Goal: Task Accomplishment & Management: Manage account settings

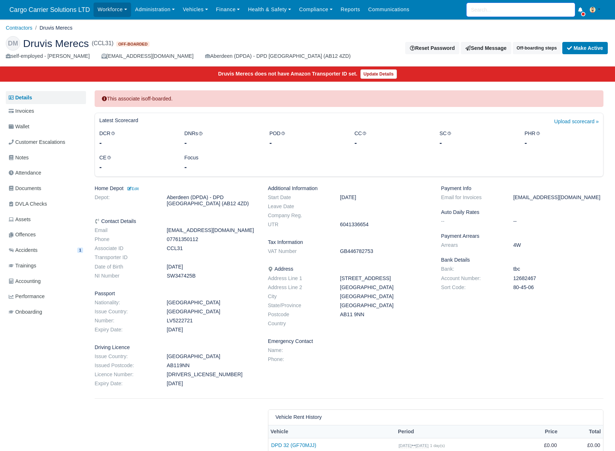
click at [486, 8] on input "search" at bounding box center [521, 10] width 108 height 14
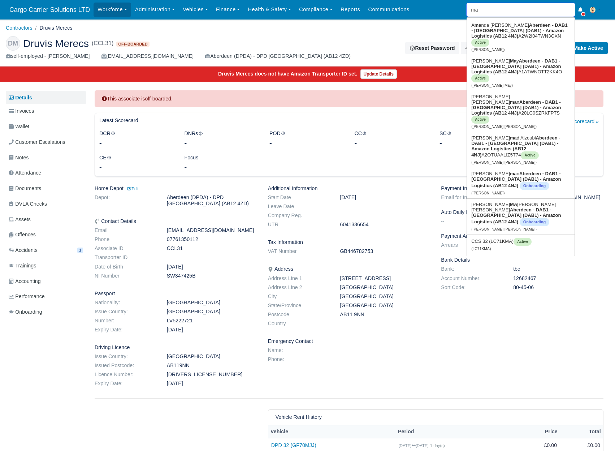
type input "mar"
type input "marco Da Silva"
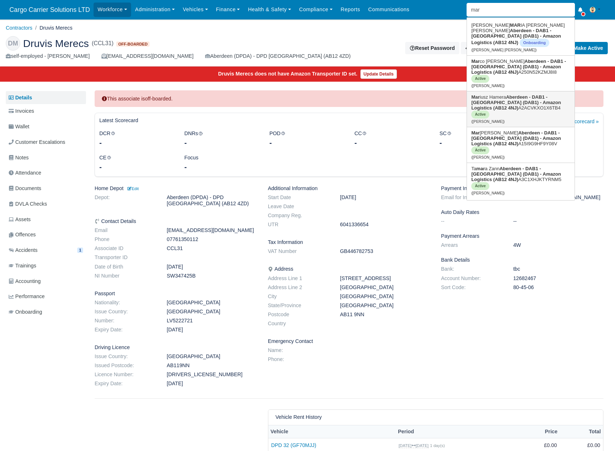
click at [489, 94] on strong "Aberdeen - DAB1 - [GEOGRAPHIC_DATA] (DAB1) - Amazon Logistics (AB12 4NJ)" at bounding box center [516, 102] width 90 height 16
type input "[PERSON_NAME]"
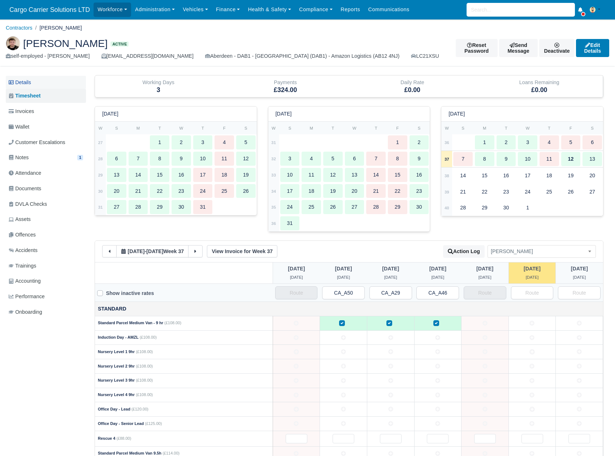
click at [37, 80] on link "Details" at bounding box center [46, 82] width 80 height 13
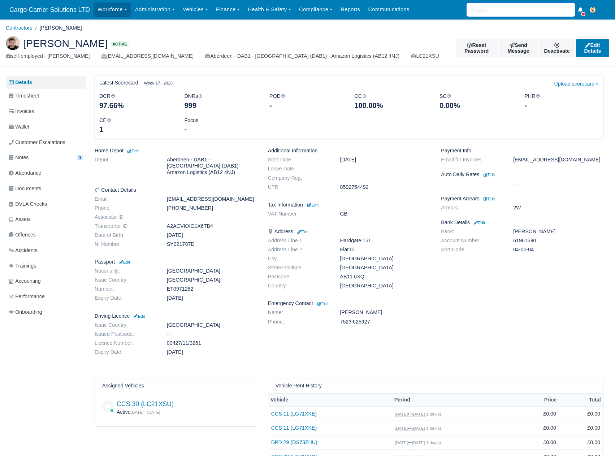
click at [495, 7] on input "search" at bounding box center [521, 10] width 108 height 14
type input "mic"
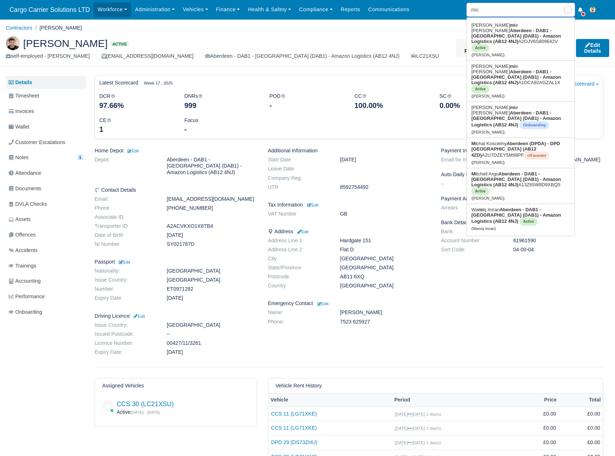
type input "michal Koscielny"
type input "mich"
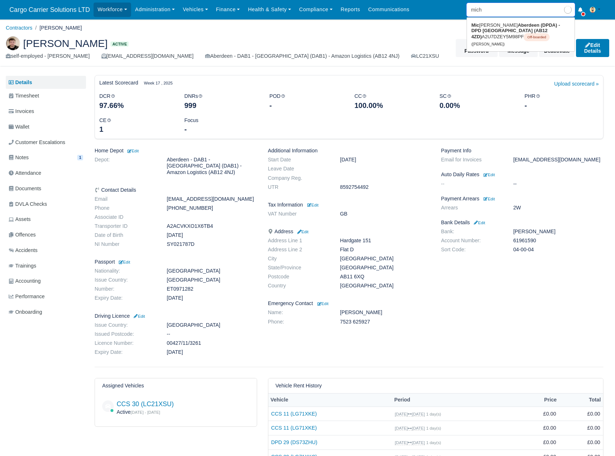
type input "michal Koscielny"
type input "micha"
type input "michal Koscielny"
type input "michal"
type input "michal Koscielny"
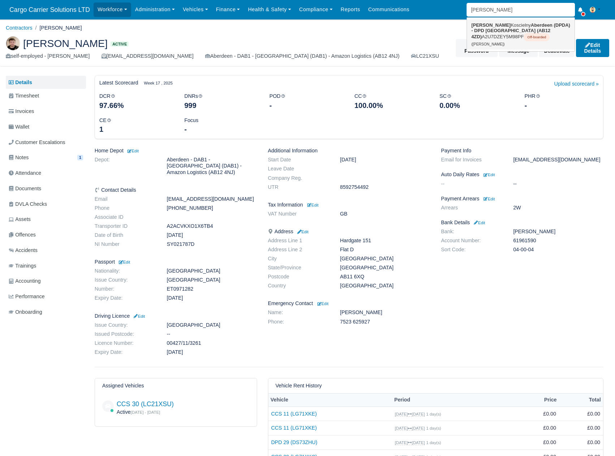
click at [489, 30] on strong "Aberdeen (DPDA) - DPD [GEOGRAPHIC_DATA] (AB12 4ZD)" at bounding box center [520, 30] width 99 height 17
type input "Michal Koscielny"
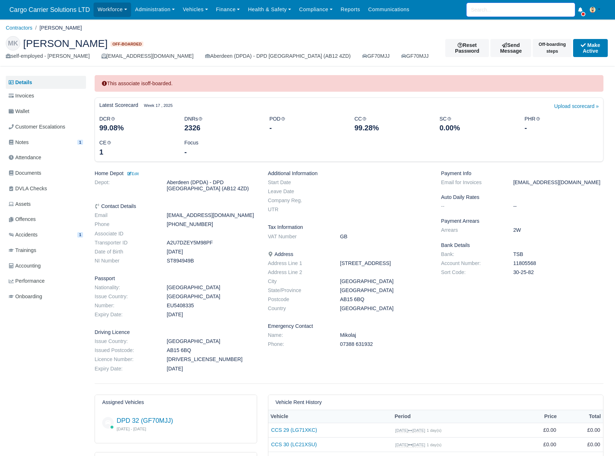
click at [501, 10] on input "search" at bounding box center [521, 10] width 108 height 14
type input "zah"
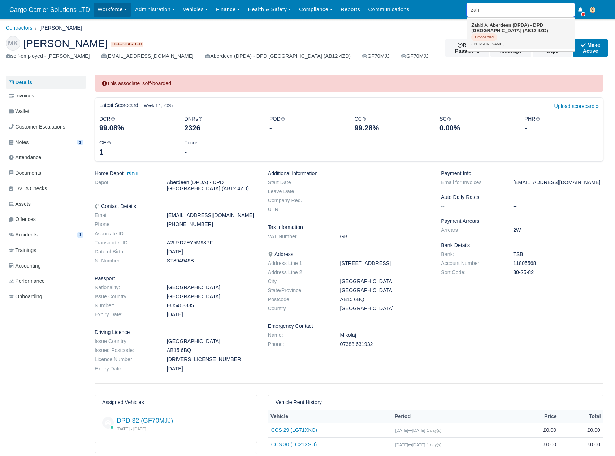
type input "zahid Ali"
click at [499, 26] on strong "Aberdeen (DPDA) - DPD [GEOGRAPHIC_DATA] (AB12 4ZD)" at bounding box center [509, 27] width 77 height 11
type input "Zahid Ali"
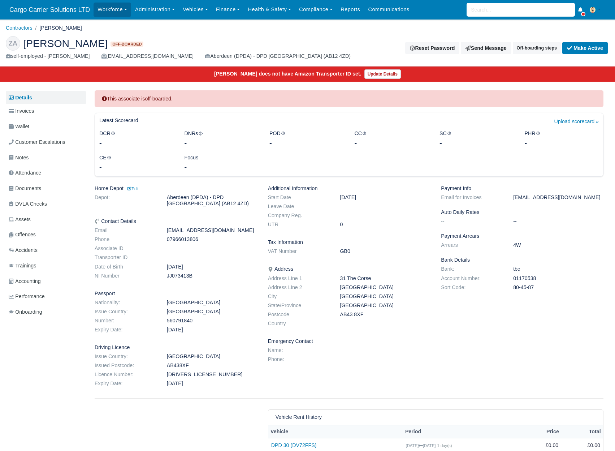
click at [183, 238] on dd "07966013806" at bounding box center [211, 239] width 101 height 6
copy dd "07966013806"
click at [486, 6] on input "search" at bounding box center [521, 10] width 108 height 14
type input "pav"
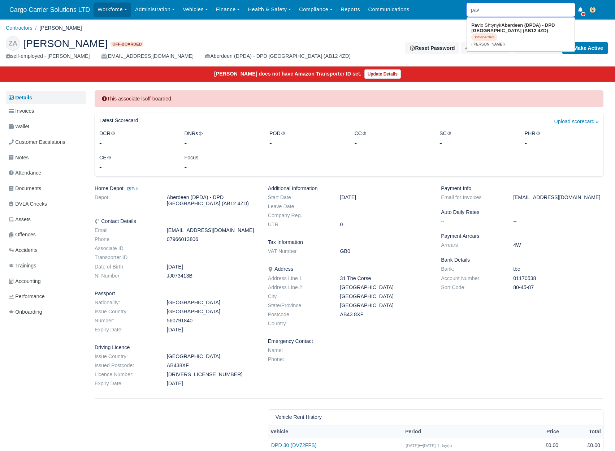
type input "pavlo Shtynyk"
type input "pavl"
type input "pavlo Shtynyk"
click at [519, 29] on strong "Aberdeen (DPDA) - DPD [GEOGRAPHIC_DATA] (AB12 4ZD)" at bounding box center [513, 27] width 84 height 11
type input "Pavlo Shtynyk"
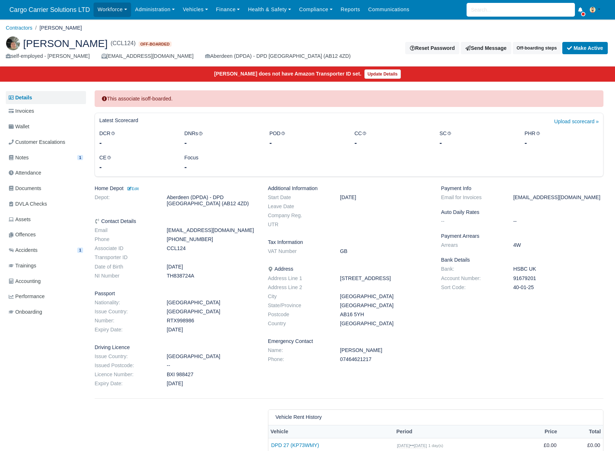
click at [178, 277] on dd "TH838724A" at bounding box center [211, 276] width 101 height 6
copy dd "TH838724A"
click at [495, 12] on input "search" at bounding box center [521, 10] width 108 height 14
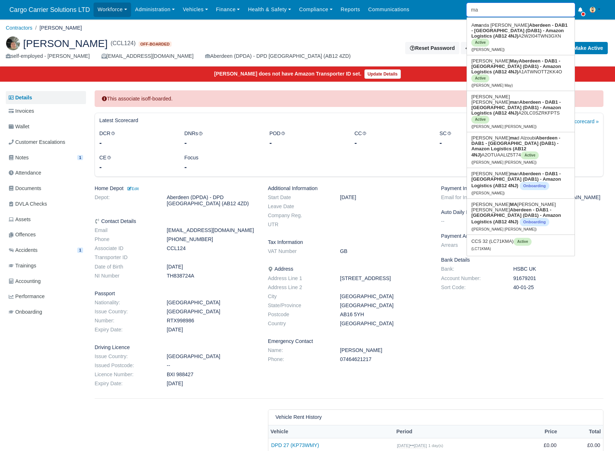
type input "mar"
type input "marco Da Silva"
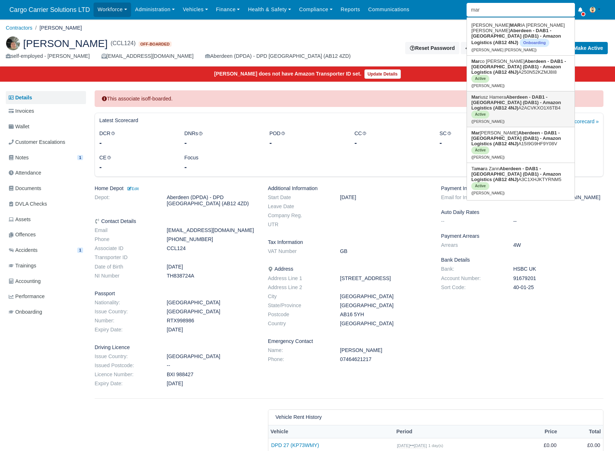
click at [493, 94] on strong "Aberdeen - DAB1 - [GEOGRAPHIC_DATA] (DAB1) - Amazon Logistics (AB12 4NJ)" at bounding box center [516, 102] width 90 height 16
type input "Mariusz Hamera"
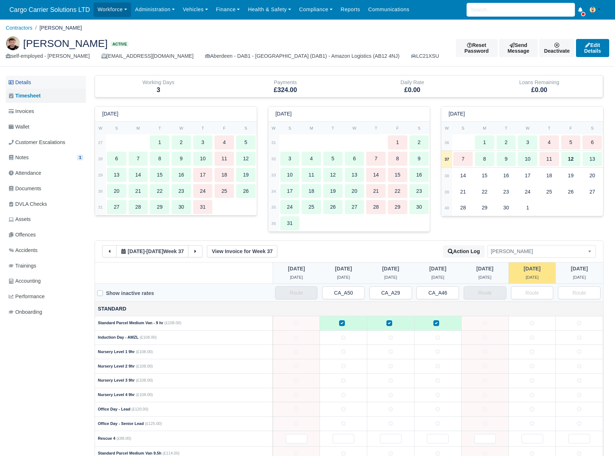
click at [21, 83] on link "Details" at bounding box center [46, 82] width 80 height 13
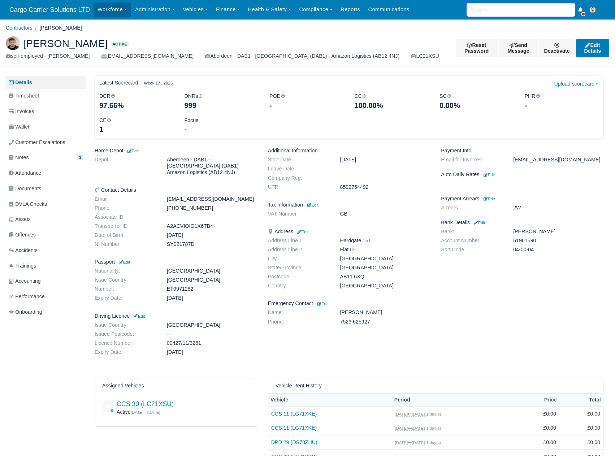
click at [492, 11] on input "search" at bounding box center [521, 10] width 108 height 14
type input "va"
type input "vasyl Trembach"
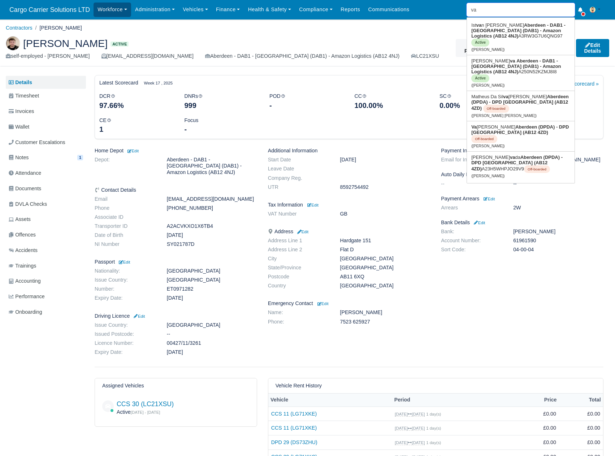
type input "va"
click at [118, 8] on link "Workforce" at bounding box center [113, 10] width 38 height 14
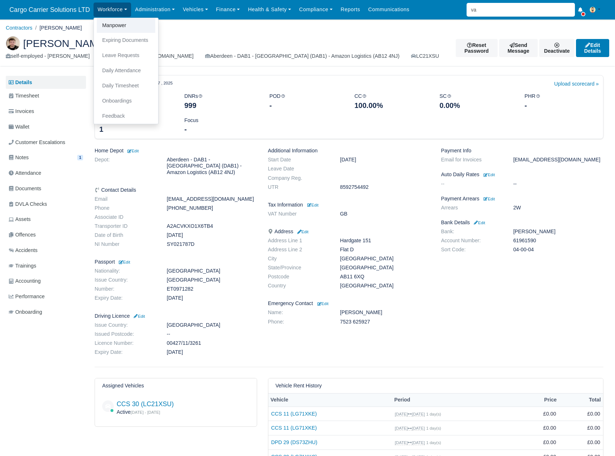
click at [114, 28] on link "Manpower" at bounding box center [126, 25] width 58 height 15
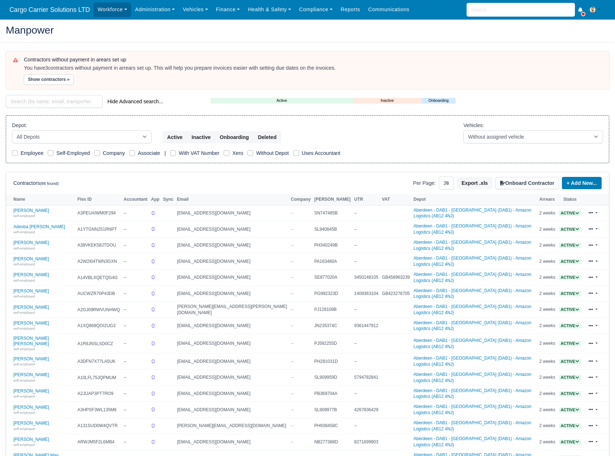
select select "25"
click at [32, 102] on input "search" at bounding box center [54, 101] width 97 height 13
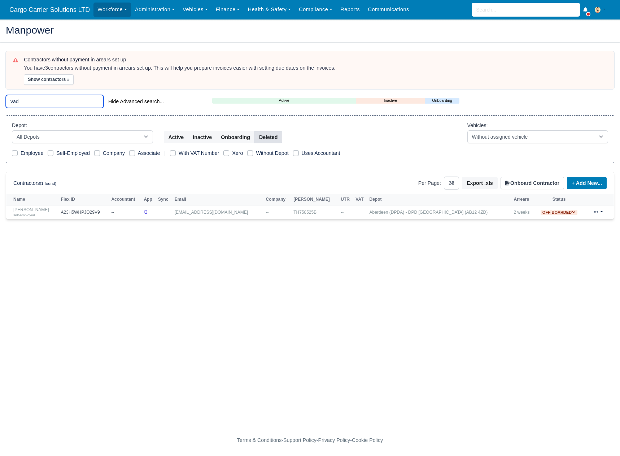
type input "vad"
click at [273, 138] on button "Deleted" at bounding box center [269, 137] width 28 height 12
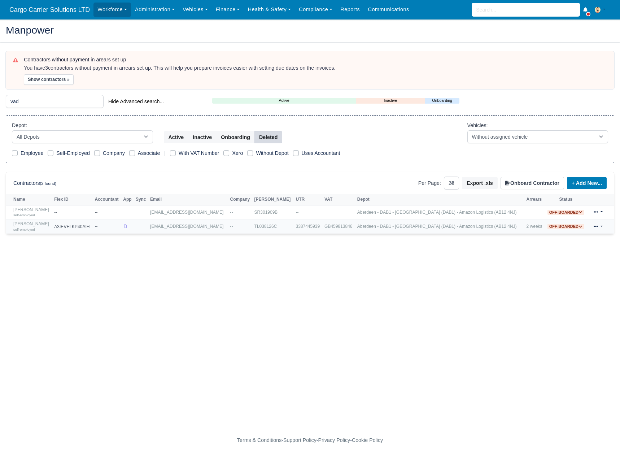
click at [599, 227] on link at bounding box center [598, 226] width 17 height 10
click at [569, 278] on div "Restore" at bounding box center [578, 275] width 64 height 10
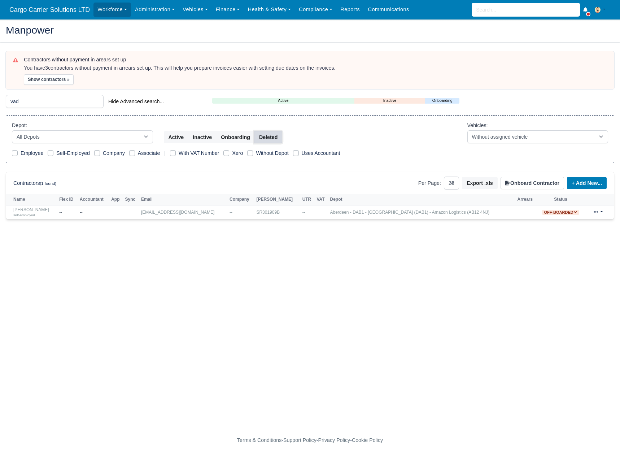
click at [272, 137] on button "Deleted" at bounding box center [269, 137] width 28 height 12
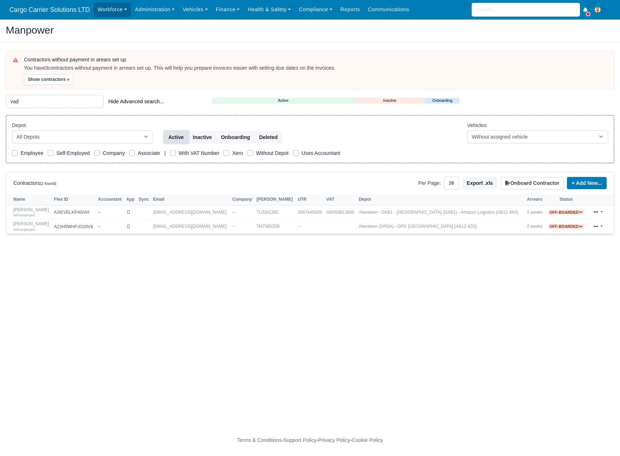
click at [174, 138] on button "Active" at bounding box center [176, 137] width 25 height 12
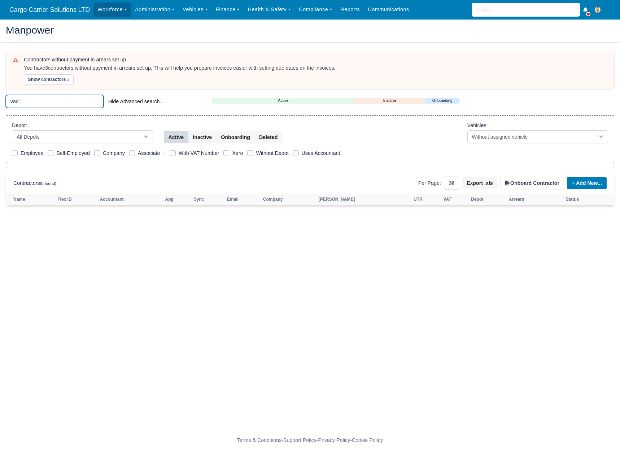
click at [39, 102] on input "vad" at bounding box center [55, 101] width 98 height 13
click at [201, 135] on button "Inactive" at bounding box center [202, 137] width 29 height 12
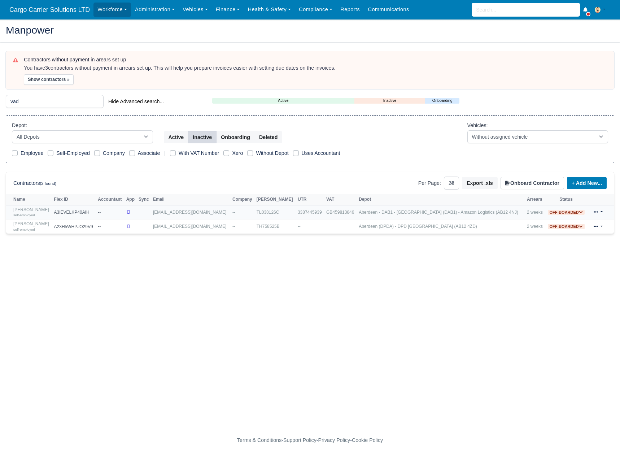
click at [43, 213] on div "self-employed" at bounding box center [31, 214] width 37 height 5
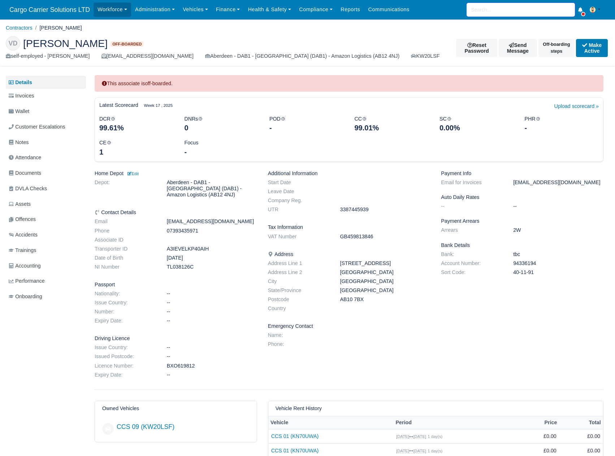
click at [481, 13] on input "search" at bounding box center [521, 10] width 108 height 14
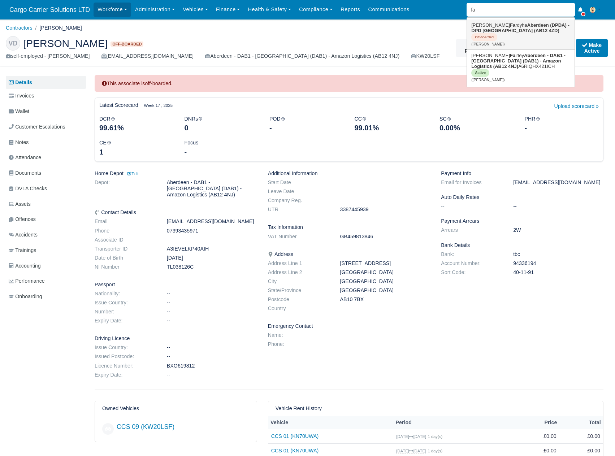
click at [485, 28] on link "[PERSON_NAME] Fa rdyha Aberdeen (DPDA) - DPD [GEOGRAPHIC_DATA] (AB12 4ZD) Off-b…" at bounding box center [521, 34] width 108 height 30
type input "[PERSON_NAME]"
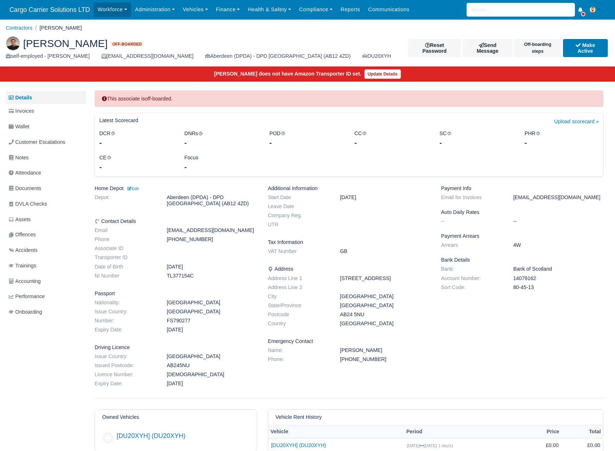
click at [177, 279] on dd "TL377154C" at bounding box center [211, 276] width 101 height 6
copy dd "TL377154C"
click at [180, 238] on dd "[PHONE_NUMBER]" at bounding box center [211, 239] width 101 height 6
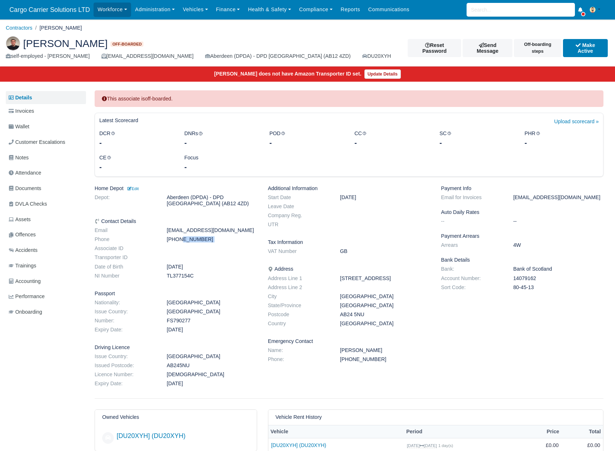
click at [181, 238] on dd "[PHONE_NUMBER]" at bounding box center [211, 239] width 101 height 6
copy dl "[PHONE_NUMBER]"
click at [517, 276] on dd "14079162" at bounding box center [558, 278] width 101 height 6
copy dd "14079162"
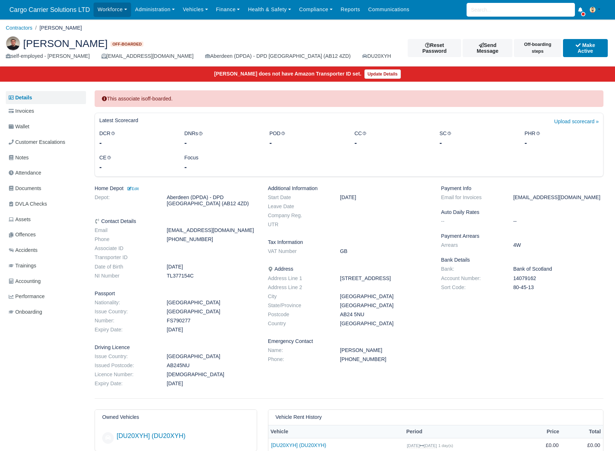
click at [514, 285] on dd "80-45-13" at bounding box center [558, 287] width 101 height 6
copy div "80-45-13"
drag, startPoint x: 379, startPoint y: 351, endPoint x: 339, endPoint y: 351, distance: 39.7
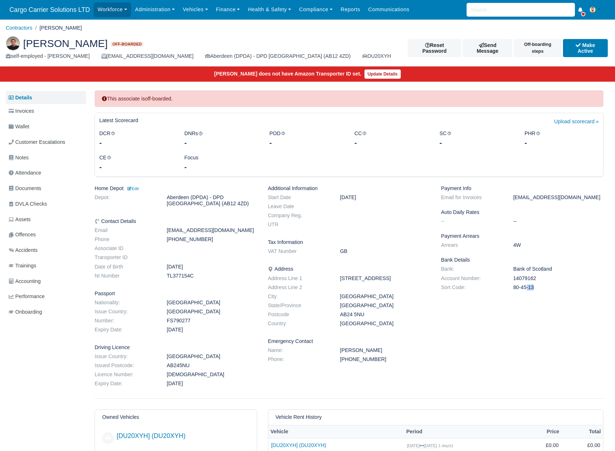
click at [339, 351] on dd "Fardyha Maria" at bounding box center [385, 350] width 101 height 6
copy dd "Fardyha Maria"
drag, startPoint x: 375, startPoint y: 360, endPoint x: 339, endPoint y: 361, distance: 36.1
click at [339, 361] on dd "+48889629468" at bounding box center [385, 359] width 101 height 6
copy dd "+48889629468"
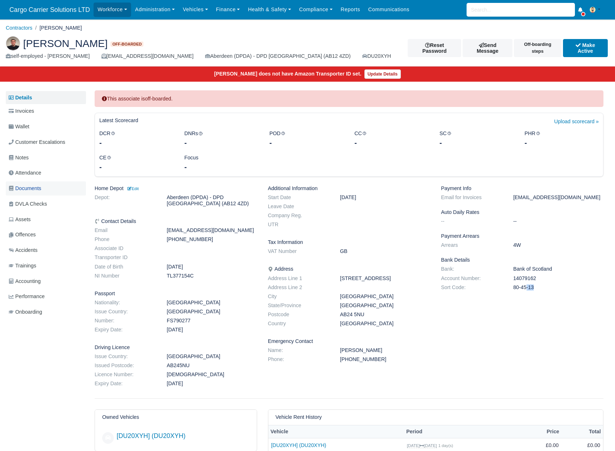
click at [19, 190] on span "Documents" at bounding box center [25, 188] width 32 height 8
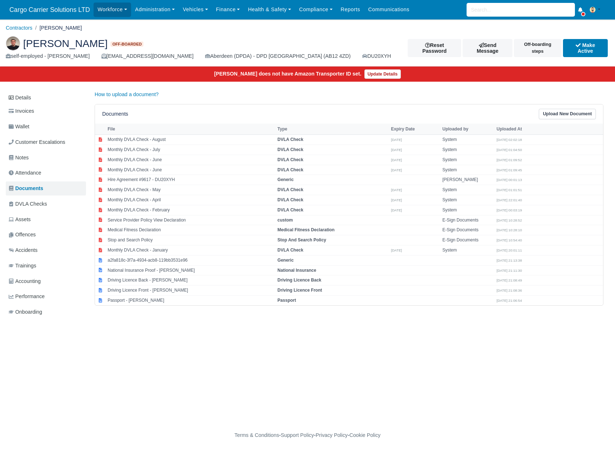
click at [439, 7] on div "Workforce Manpower Expiring Documents Leave Requests Daily Attendance Daily Tim…" at bounding box center [352, 9] width 516 height 19
click at [498, 6] on input "search" at bounding box center [521, 10] width 108 height 14
type input "mat"
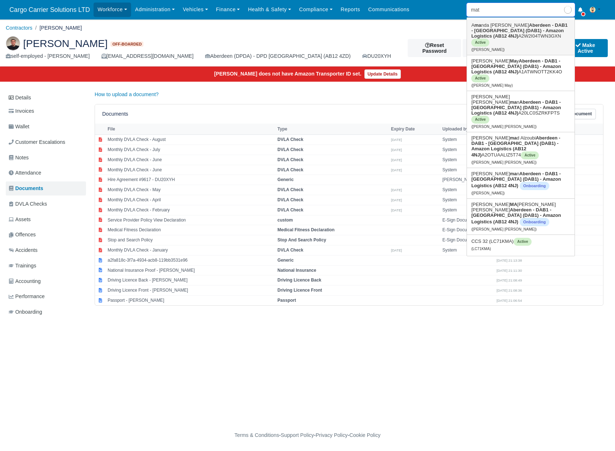
type input "[PERSON_NAME]"
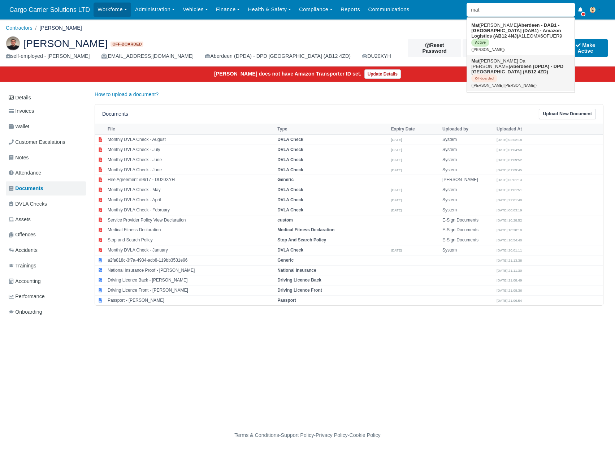
click at [502, 64] on strong "Aberdeen (DPDA) - DPD [GEOGRAPHIC_DATA] (AB12 4ZD)" at bounding box center [517, 69] width 92 height 11
type input "[PERSON_NAME] [PERSON_NAME]"
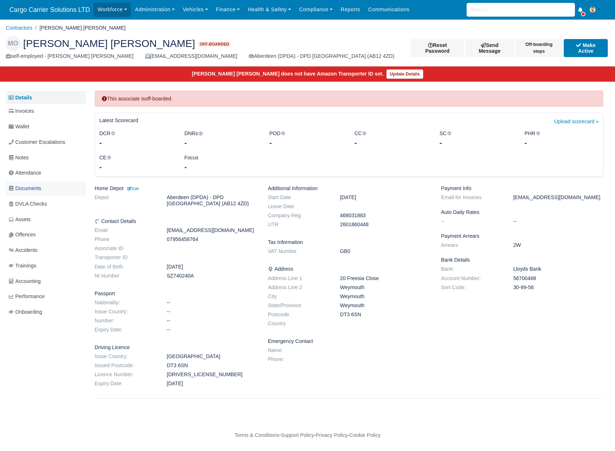
click at [28, 183] on link "Documents" at bounding box center [46, 188] width 80 height 14
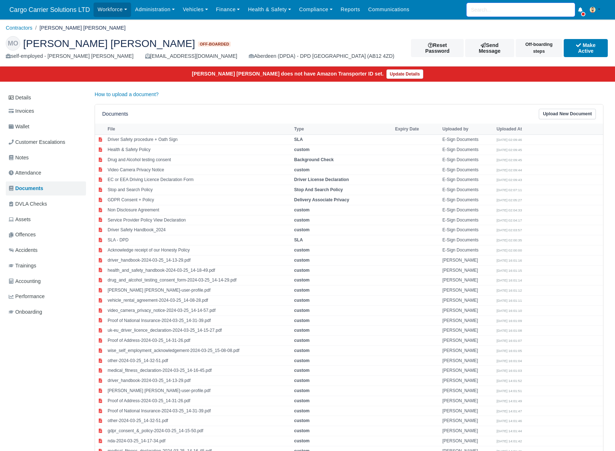
click at [485, 14] on input "search" at bounding box center [521, 10] width 108 height 14
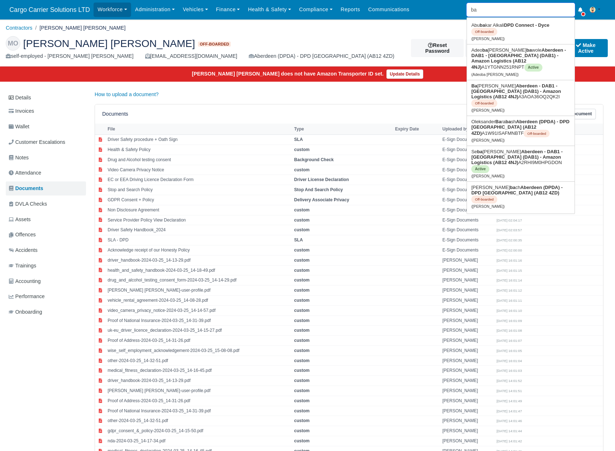
type input "bar"
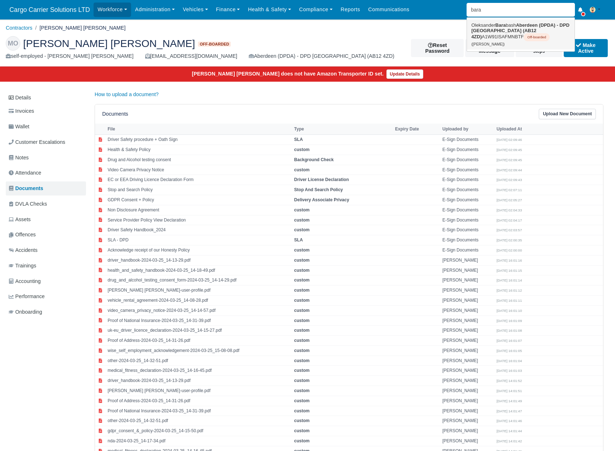
click at [490, 26] on link "Oleksander Bara bash Aberdeen (DPDA) - DPD Aberdeen (AB12 4ZD) A1W91ISAFMNBTF O…" at bounding box center [521, 34] width 108 height 30
type input "[PERSON_NAME]"
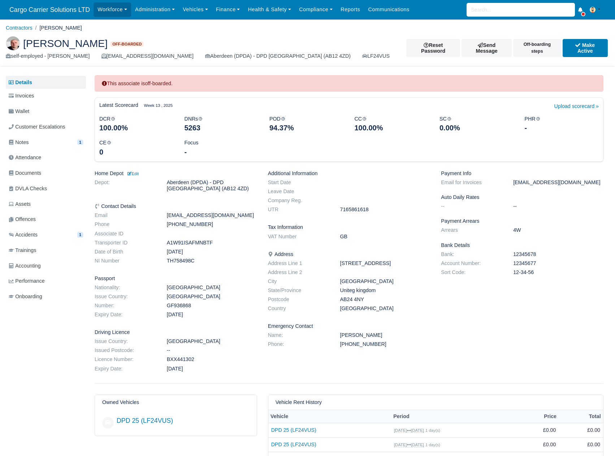
click at [174, 226] on dd "+447470660084" at bounding box center [211, 224] width 101 height 6
copy dl "+447470660084"
click at [428, 10] on div "Workforce Manpower Expiring Documents Leave Requests Daily Attendance Daily Tim…" at bounding box center [352, 9] width 516 height 19
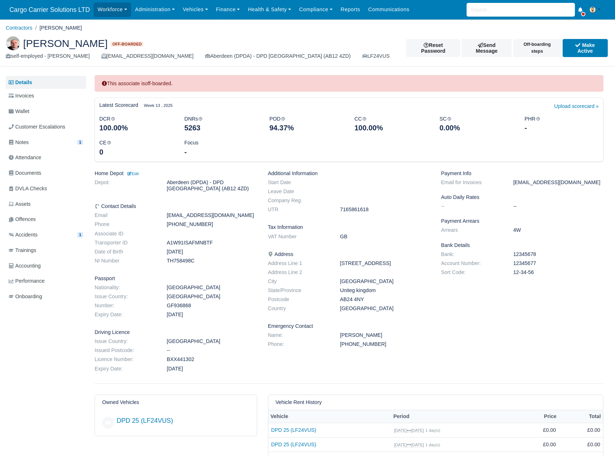
click at [346, 211] on dd "7165861618" at bounding box center [385, 210] width 101 height 6
copy dd "7165861618"
click at [178, 262] on dd "TH758498C" at bounding box center [211, 261] width 101 height 6
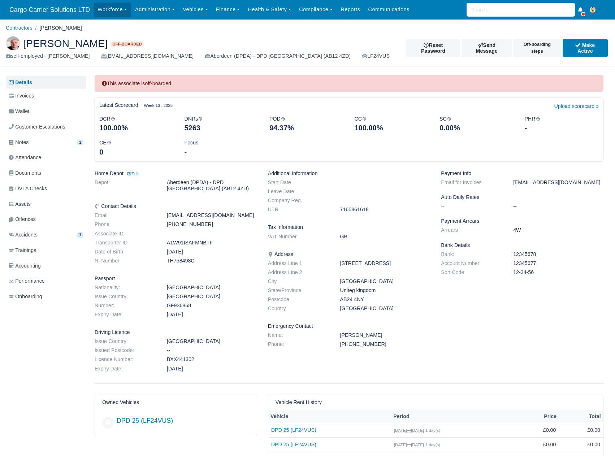
copy dd "TH758498C"
click at [26, 174] on span "Documents" at bounding box center [25, 173] width 32 height 8
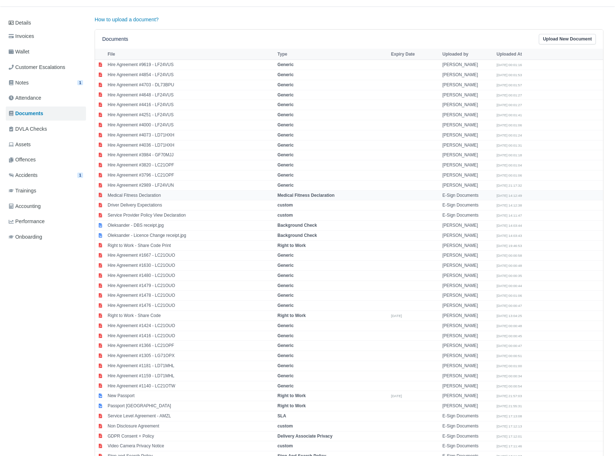
scroll to position [60, 0]
click at [167, 227] on td "Oleksander - DBS receipt.jpg" at bounding box center [191, 225] width 170 height 10
select select "background-check"
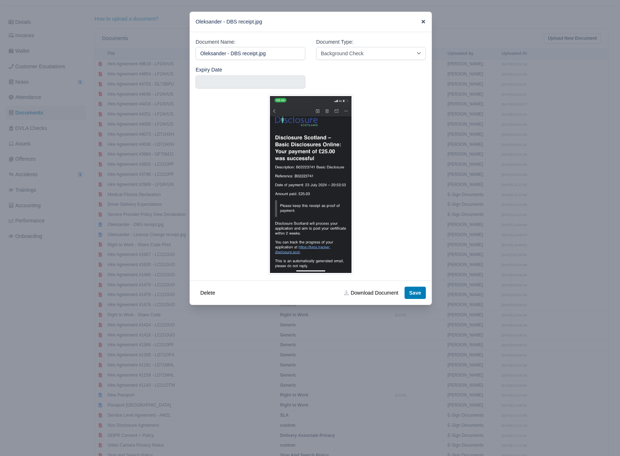
click at [423, 19] on icon at bounding box center [423, 21] width 5 height 5
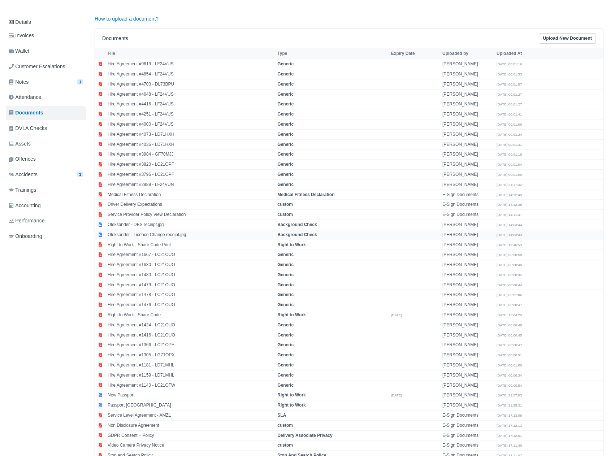
click at [149, 238] on td "Oleksander - Licence Change receipt.jpg" at bounding box center [191, 235] width 170 height 10
select select "background-check"
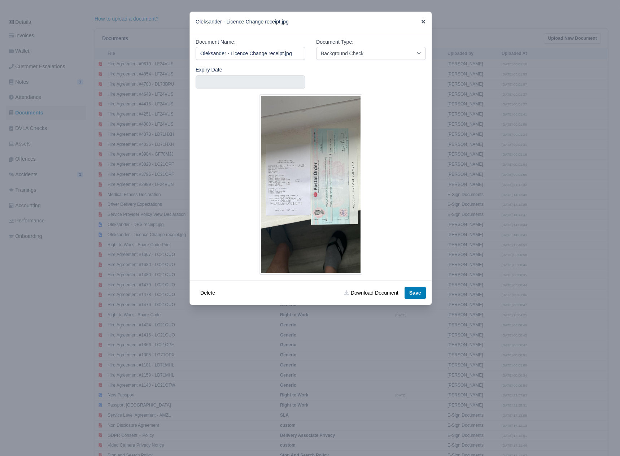
click at [422, 20] on icon at bounding box center [424, 22] width 4 height 4
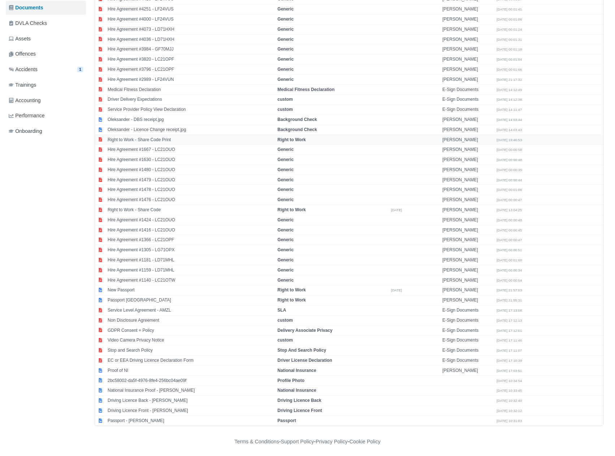
scroll to position [166, 0]
click at [170, 291] on td "New Passport" at bounding box center [191, 289] width 170 height 10
select select "right-to-work"
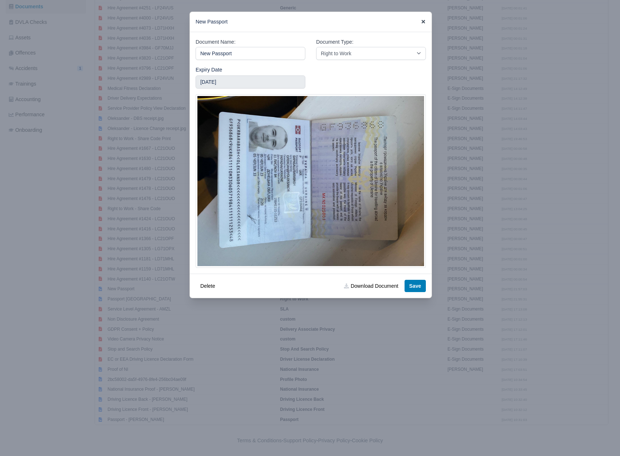
click at [426, 22] on icon at bounding box center [423, 21] width 5 height 5
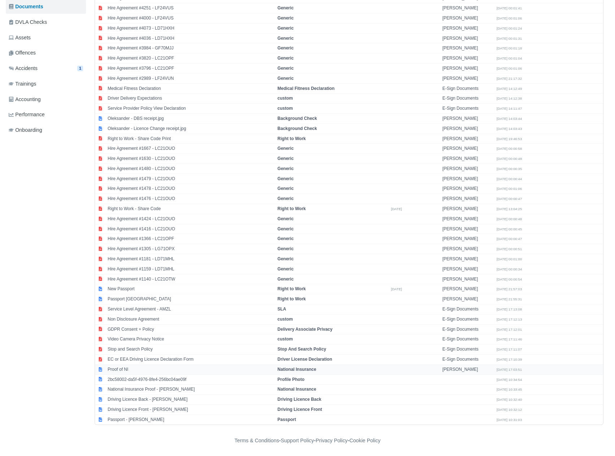
click at [127, 367] on td "Proof of NI" at bounding box center [191, 369] width 170 height 10
select select "national-insurance"
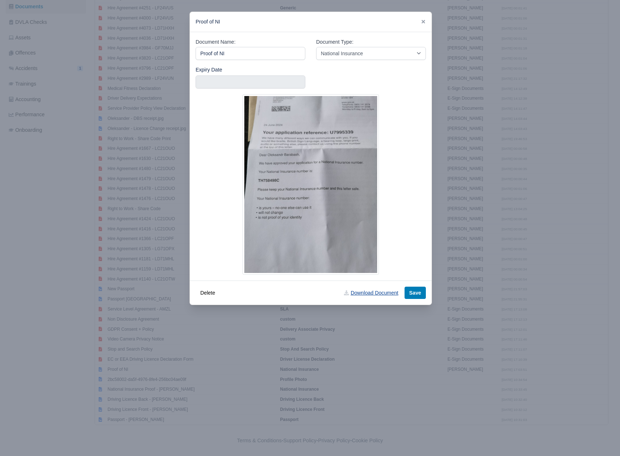
click at [365, 293] on link "Download Document" at bounding box center [371, 293] width 64 height 12
click at [305, 31] on div "Proof of NI" at bounding box center [311, 22] width 242 height 20
click at [424, 23] on icon at bounding box center [424, 22] width 4 height 4
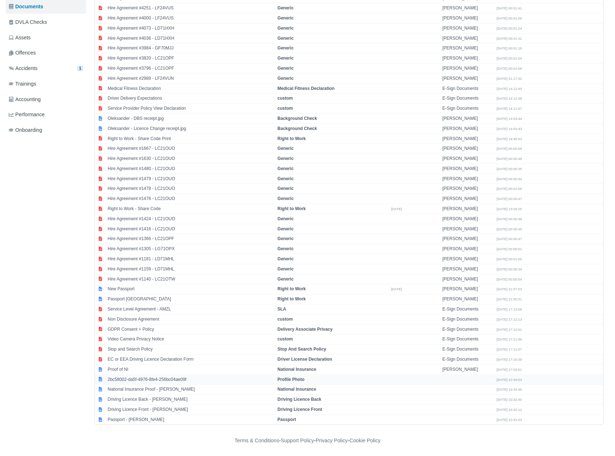
click at [144, 381] on td "2bc58002-da5f-4976-8fe4-256bc04ae09f" at bounding box center [191, 379] width 170 height 10
select select "profile"
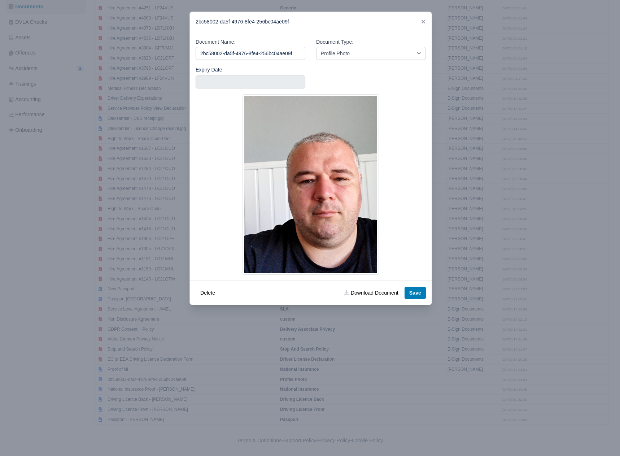
click at [302, 191] on img at bounding box center [311, 184] width 136 height 181
click at [359, 298] on link "Download Document" at bounding box center [371, 293] width 64 height 12
click at [426, 23] on icon at bounding box center [423, 21] width 5 height 5
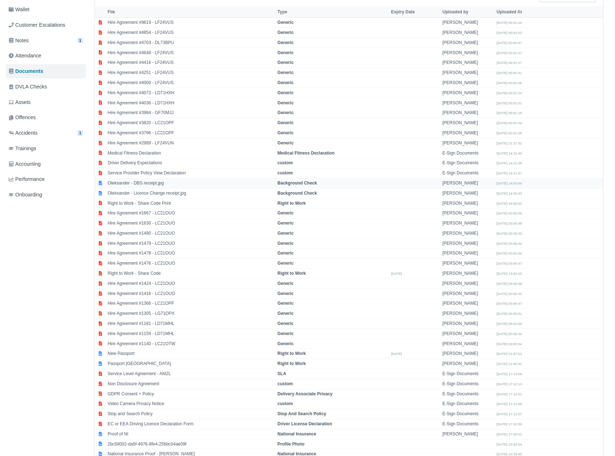
scroll to position [0, 0]
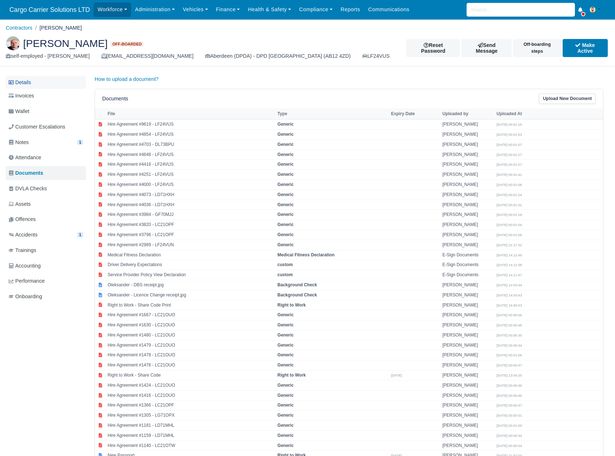
click at [49, 78] on link "Details" at bounding box center [46, 82] width 80 height 13
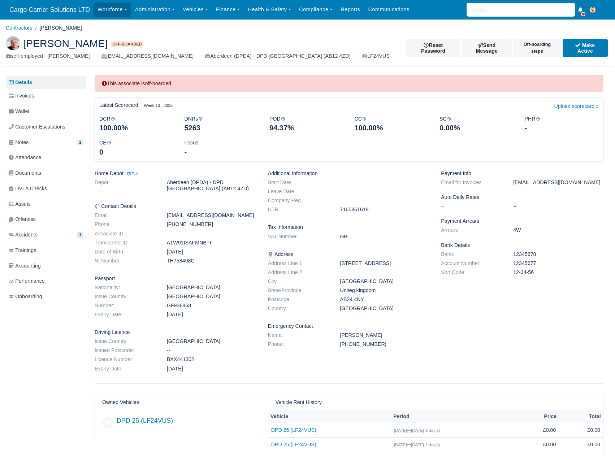
click at [181, 223] on dd "+447470660084" at bounding box center [211, 224] width 101 height 6
copy dl "+447470660084"
drag, startPoint x: 386, startPoint y: 263, endPoint x: 336, endPoint y: 266, distance: 50.3
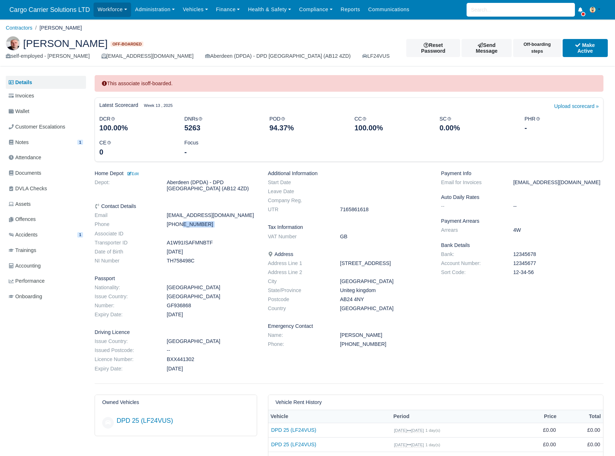
click at [336, 266] on dd "51 Smithfield Road" at bounding box center [385, 263] width 101 height 6
copy dd "51 Smithfield Road"
click at [348, 281] on dd "[GEOGRAPHIC_DATA]" at bounding box center [385, 281] width 101 height 6
click at [348, 281] on dd "Aberdeen" at bounding box center [385, 281] width 101 height 6
click at [348, 281] on dd "[GEOGRAPHIC_DATA]" at bounding box center [385, 281] width 101 height 6
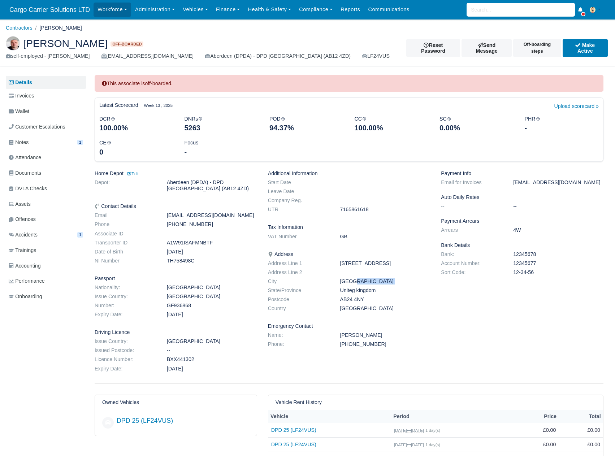
copy dl "[GEOGRAPHIC_DATA]"
click at [361, 298] on dd "AB24 4NY" at bounding box center [385, 299] width 101 height 6
drag, startPoint x: 365, startPoint y: 298, endPoint x: 341, endPoint y: 299, distance: 24.2
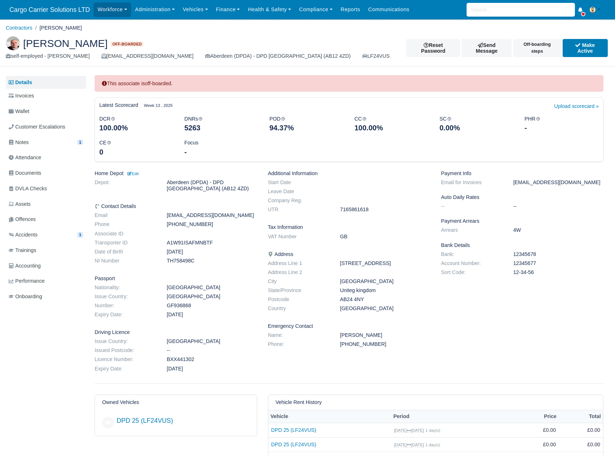
click at [341, 299] on dd "AB24 4NY" at bounding box center [385, 299] width 101 height 6
copy dd "AB24 4NY"
drag, startPoint x: 388, startPoint y: 336, endPoint x: 341, endPoint y: 337, distance: 47.7
click at [341, 337] on dd "Dmytro Barabash" at bounding box center [385, 335] width 101 height 6
copy dd "Dmytro Barabash"
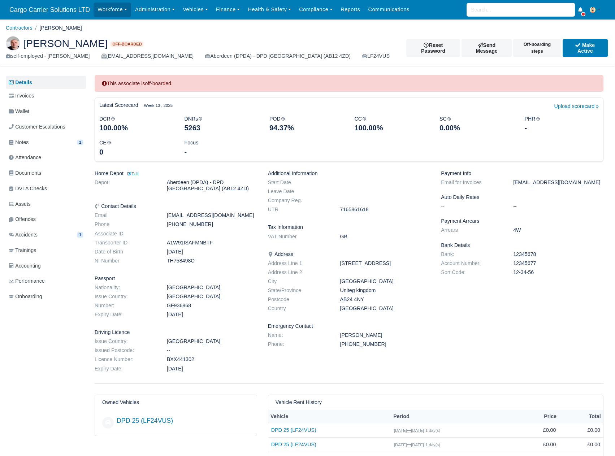
drag, startPoint x: 359, startPoint y: 353, endPoint x: 369, endPoint y: 349, distance: 11.2
click at [359, 353] on div "Additional Information Start Date Leave Date Company Reg. UTR 7165861618 Tax In…" at bounding box center [349, 272] width 173 height 204
drag, startPoint x: 380, startPoint y: 346, endPoint x: 328, endPoint y: 346, distance: 51.6
click at [328, 346] on dl "Name: Dmytro Barabash Phone: +380675060793" at bounding box center [349, 341] width 173 height 18
click at [328, 346] on dt "Phone:" at bounding box center [299, 344] width 72 height 6
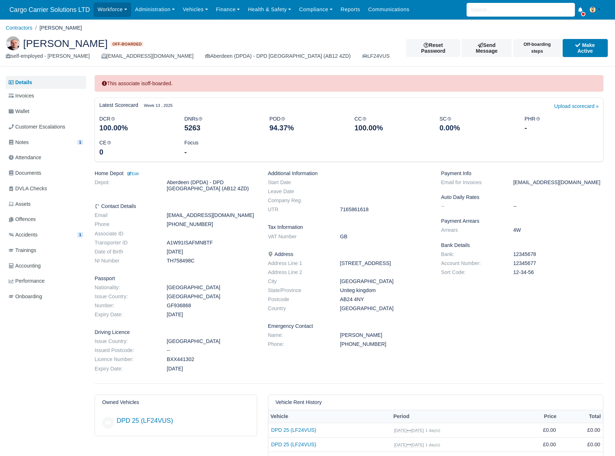
click at [351, 346] on dd "+380675060793" at bounding box center [385, 344] width 101 height 6
copy div "+380675060793"
click at [522, 264] on dd "12345677" at bounding box center [558, 263] width 101 height 6
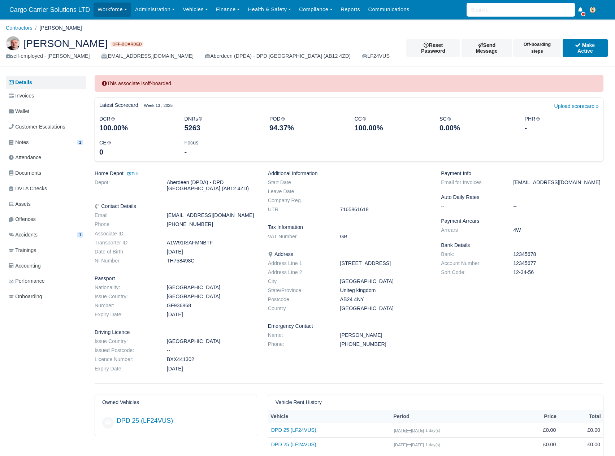
click at [522, 264] on dd "12345677" at bounding box center [558, 263] width 101 height 6
copy dd "12345677"
drag, startPoint x: 550, startPoint y: 272, endPoint x: 510, endPoint y: 274, distance: 39.4
click at [510, 274] on dd "12-34-56" at bounding box center [558, 272] width 101 height 6
click at [492, 6] on input "search" at bounding box center [521, 10] width 108 height 14
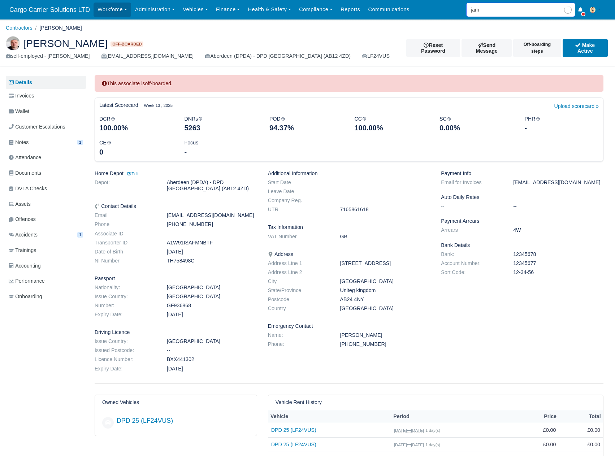
type input "jami"
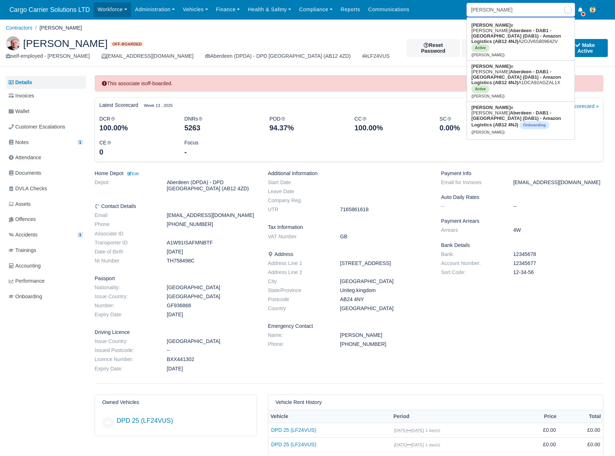
type input "jamie Johnston"
type input "jamie"
type input "jamie Johnston"
click at [497, 27] on link "Jamie Johnston Aberdeen - DAB1 - Aberdeen (DAB1) - Amazon Logistics (AB12 4NJ) …" at bounding box center [521, 39] width 108 height 41
type input "Jamie Johnston"
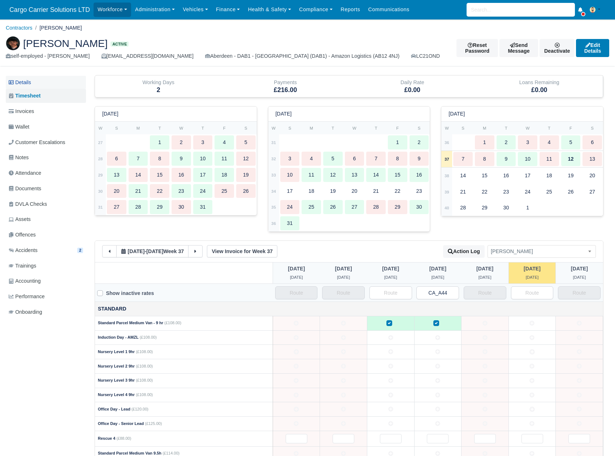
click at [37, 85] on link "Details" at bounding box center [46, 82] width 80 height 13
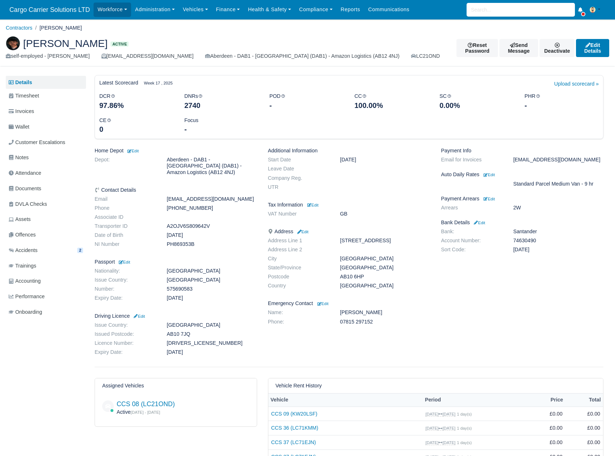
click at [209, 340] on dd "[DRIVERS_LICENSE_NUMBER]" at bounding box center [211, 343] width 101 height 6
copy dd "[DRIVERS_LICENSE_NUMBER]"
drag, startPoint x: 191, startPoint y: 328, endPoint x: 166, endPoint y: 329, distance: 25.6
click at [166, 331] on dd "AB10 7JQ" at bounding box center [211, 334] width 101 height 6
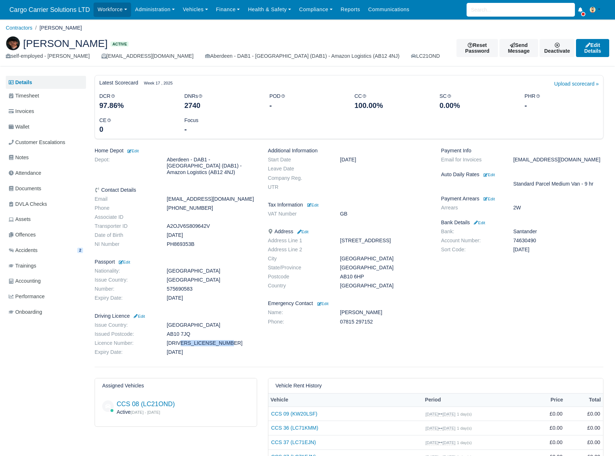
copy dd "AB10 7JQ"
drag, startPoint x: 378, startPoint y: 316, endPoint x: 339, endPoint y: 315, distance: 39.0
click at [339, 315] on dd "Brian Johnston" at bounding box center [385, 312] width 101 height 6
copy dd "Brian Johnston"
drag, startPoint x: 367, startPoint y: 323, endPoint x: 343, endPoint y: 322, distance: 23.9
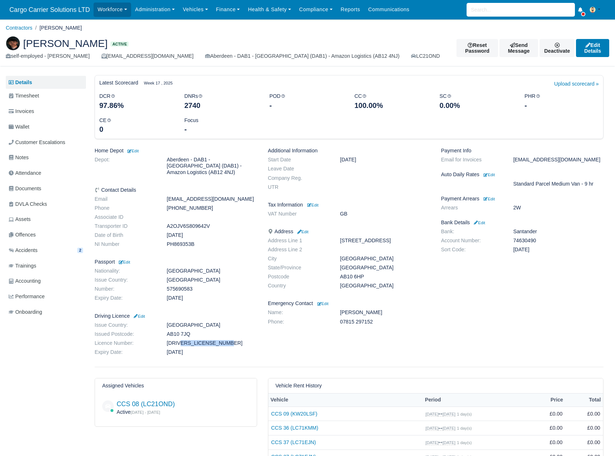
click at [343, 322] on dd "07815 297152" at bounding box center [385, 322] width 101 height 6
copy dd "7815 297152"
click at [27, 188] on span "Documents" at bounding box center [25, 189] width 32 height 8
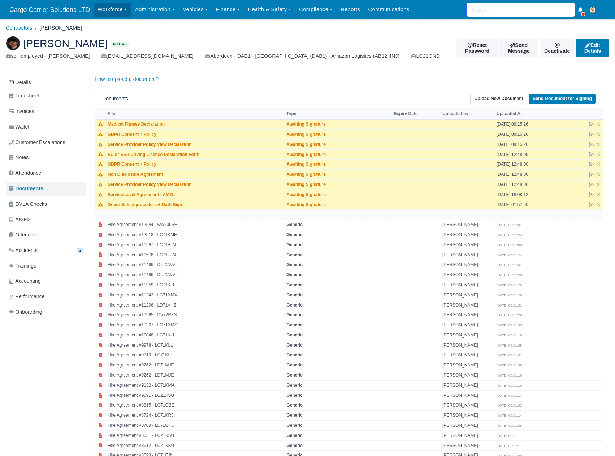
click at [494, 9] on input "search" at bounding box center [521, 10] width 108 height 14
type input "sara"
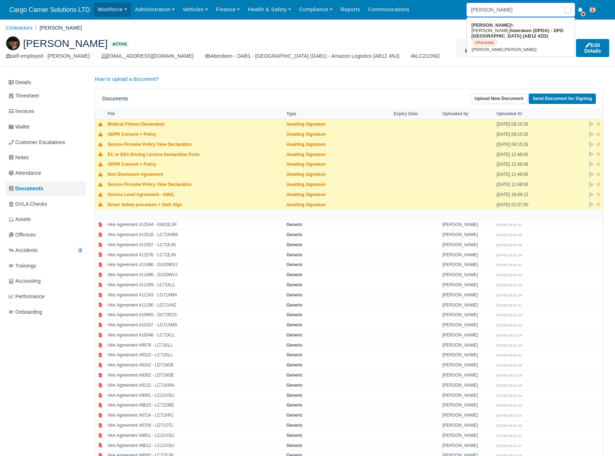
type input "sarah Elizabeth Harkness"
type input "sarah"
type input "sarah Elizabeth Harkness"
click at [494, 26] on link "Sarah Elizabeth Harkness Aberdeen (DPDA) - DPD Aberdeen (AB12 4ZD) Off-boarded …" at bounding box center [521, 36] width 108 height 35
type input "Sarah Elizabeth Harkness"
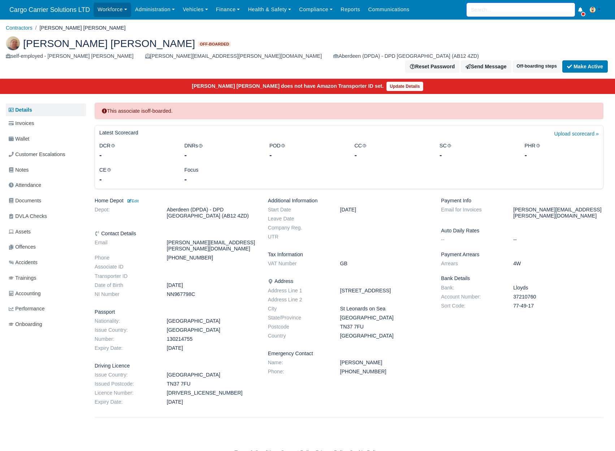
click at [503, 8] on input "search" at bounding box center [521, 10] width 108 height 14
type input "serh"
type input "[PERSON_NAME]"
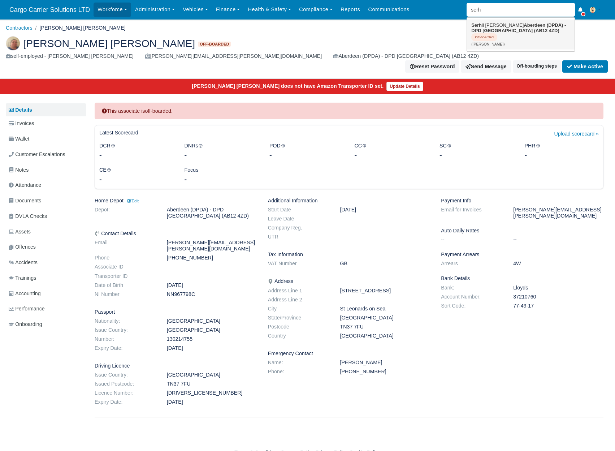
click at [503, 33] on strong "Aberdeen (DPDA) - DPD [GEOGRAPHIC_DATA] (AB12 4ZD)" at bounding box center [518, 27] width 95 height 11
type input "[PERSON_NAME]"
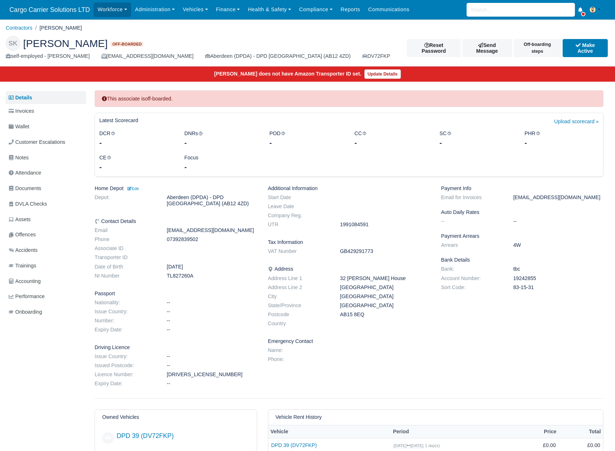
drag, startPoint x: 196, startPoint y: 241, endPoint x: 164, endPoint y: 241, distance: 32.5
click at [164, 241] on dd "07392839502" at bounding box center [211, 239] width 101 height 6
drag, startPoint x: 198, startPoint y: 241, endPoint x: 165, endPoint y: 241, distance: 32.9
click at [165, 241] on dd "07392839502" at bounding box center [211, 239] width 101 height 6
copy dd "07392839502"
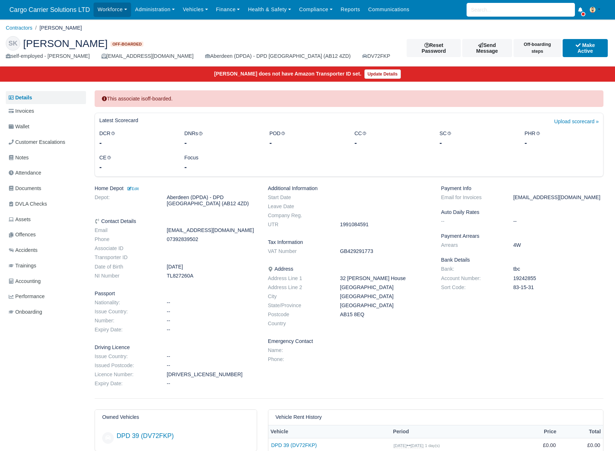
click at [180, 276] on dd "TL827260A" at bounding box center [211, 276] width 101 height 6
copy dd "TL827260A"
click at [499, 10] on input "search" at bounding box center [521, 10] width 108 height 14
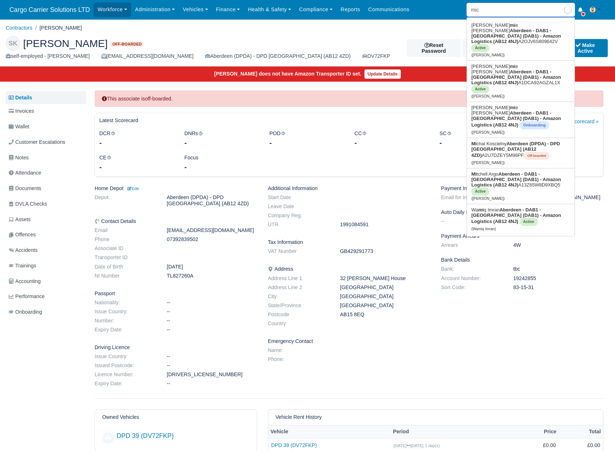
type input "mich"
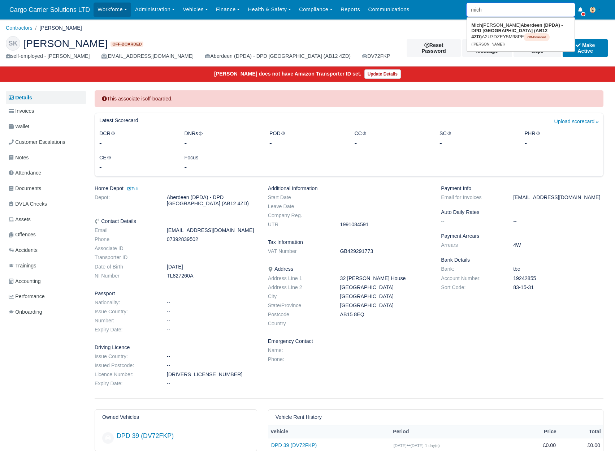
type input "[PERSON_NAME]"
type input "micha"
type input "[PERSON_NAME]"
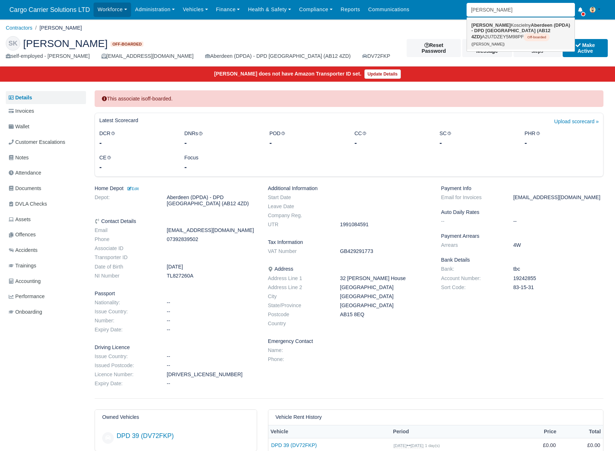
click at [498, 31] on strong "Aberdeen (DPDA) - DPD [GEOGRAPHIC_DATA] (AB12 4ZD)" at bounding box center [520, 30] width 99 height 17
type input "[PERSON_NAME]"
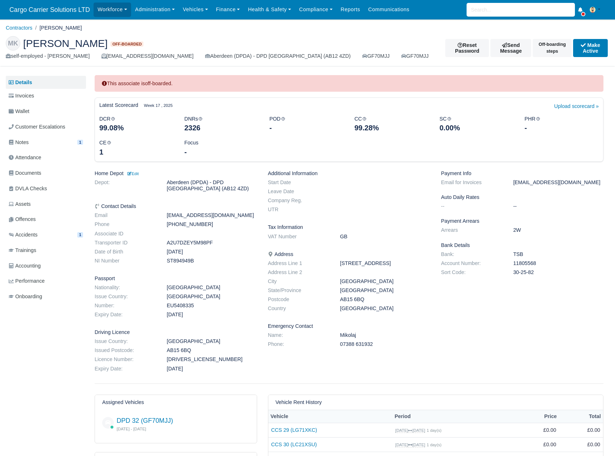
click at [194, 223] on dd "[PHONE_NUMBER]" at bounding box center [211, 224] width 101 height 6
copy dl "[PHONE_NUMBER]"
click at [232, 211] on div "Home Depot Edit Depot: [GEOGRAPHIC_DATA] (DPDA) - DPD [GEOGRAPHIC_DATA] (AB12 4…" at bounding box center [175, 272] width 173 height 204
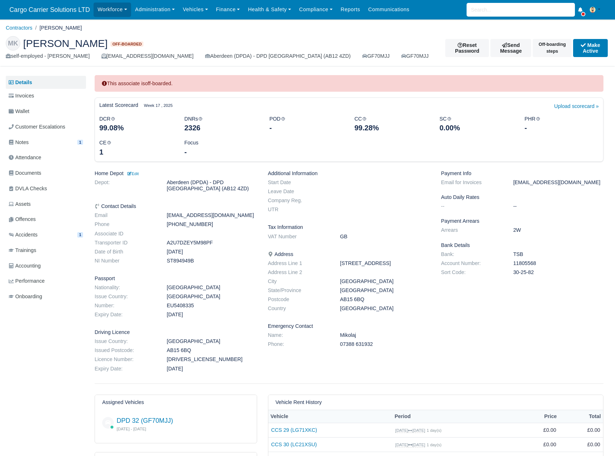
click at [231, 215] on dd "[EMAIL_ADDRESS][DOMAIN_NAME]" at bounding box center [211, 215] width 101 height 6
copy dl "[EMAIL_ADDRESS][DOMAIN_NAME]"
drag, startPoint x: 183, startPoint y: 312, endPoint x: 185, endPoint y: 309, distance: 3.9
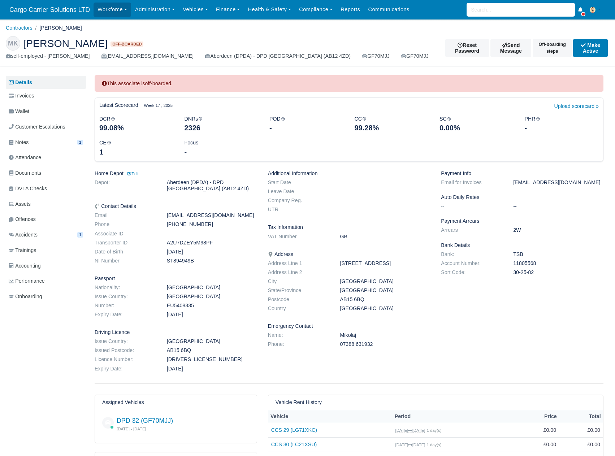
click at [183, 312] on dd "[DATE]" at bounding box center [211, 315] width 101 height 6
click at [186, 306] on dd "EU5408335" at bounding box center [211, 306] width 101 height 6
copy dd "EU5408335"
click at [23, 173] on span "Documents" at bounding box center [25, 173] width 32 height 8
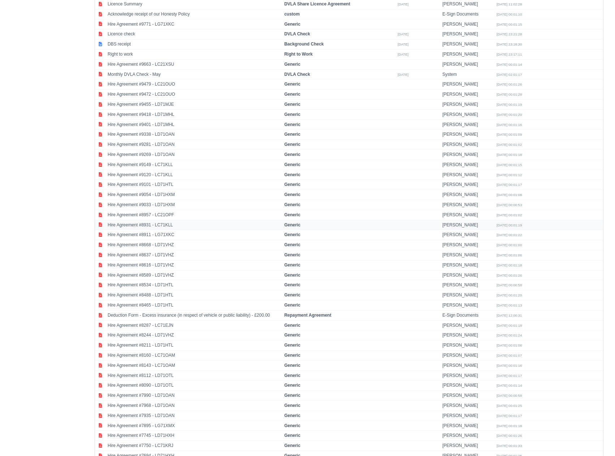
scroll to position [361, 0]
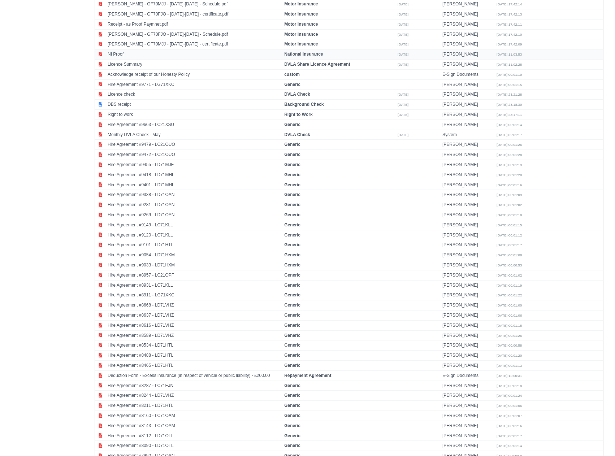
click at [117, 57] on td "NI Proof" at bounding box center [194, 54] width 177 height 10
select select "national-insurance"
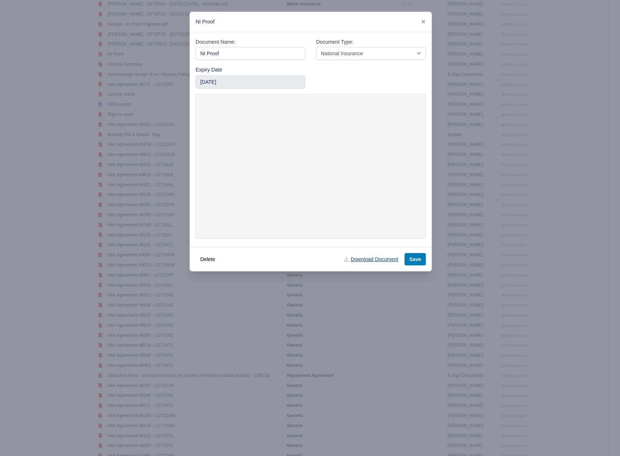
click at [377, 260] on link "Download Document" at bounding box center [371, 259] width 64 height 12
click at [425, 24] on icon at bounding box center [423, 21] width 5 height 5
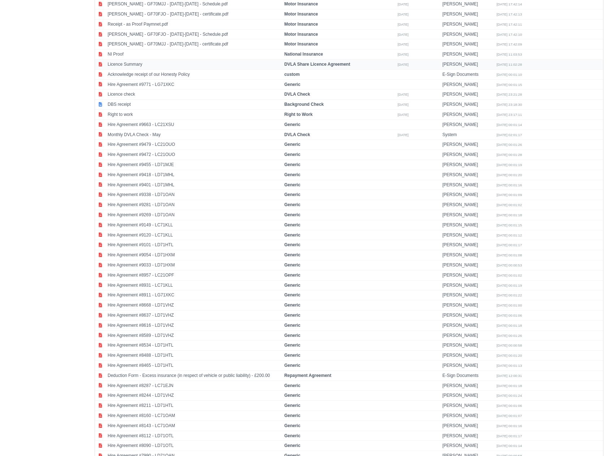
click at [136, 70] on td "Licence Summary" at bounding box center [194, 65] width 177 height 10
select select "dvla-share-agreement"
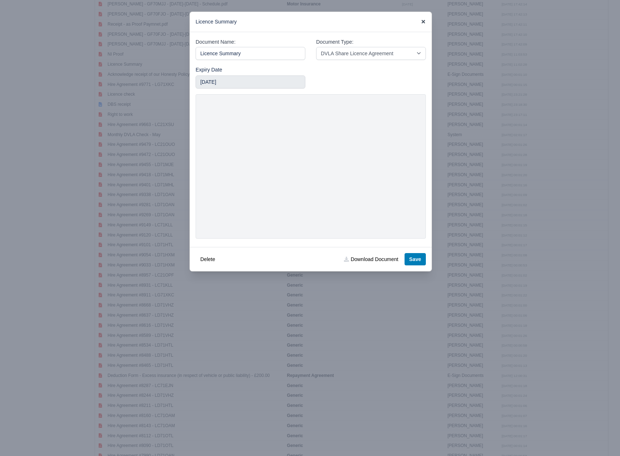
click at [424, 20] on icon at bounding box center [423, 21] width 5 height 5
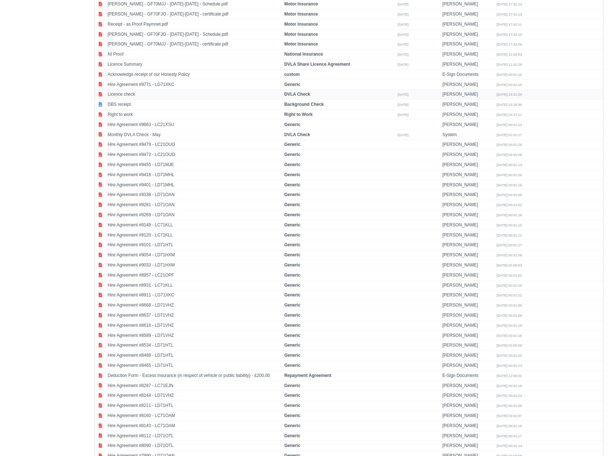
click at [140, 99] on td "Licence check" at bounding box center [194, 95] width 177 height 10
select select "dvla-check"
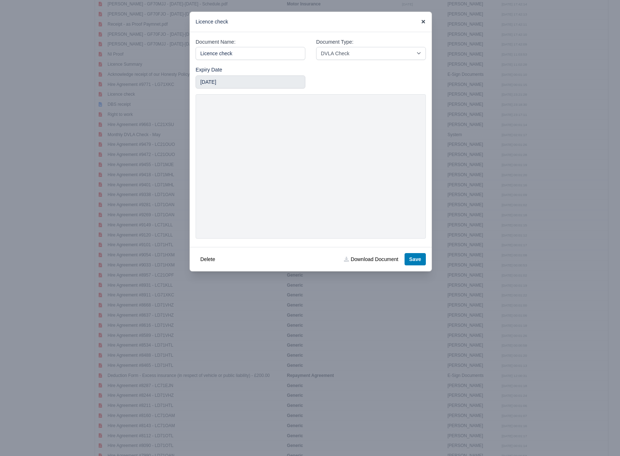
click at [425, 21] on icon at bounding box center [424, 22] width 4 height 4
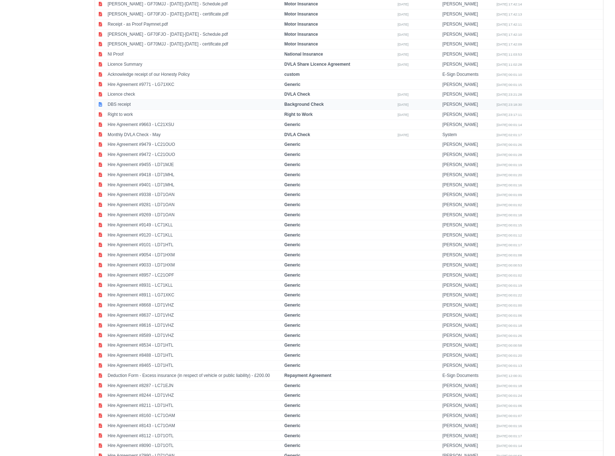
click at [137, 107] on td "DBS receipt" at bounding box center [194, 105] width 177 height 10
select select "background-check"
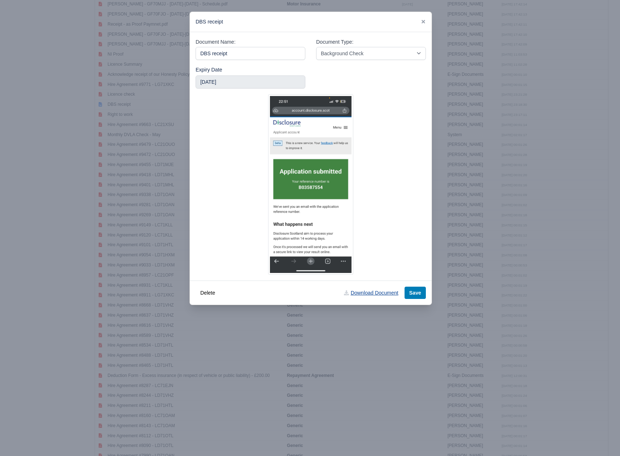
click at [378, 295] on link "Download Document" at bounding box center [371, 293] width 64 height 12
click at [279, 21] on div "DBS receipt" at bounding box center [311, 22] width 242 height 20
click at [422, 21] on icon at bounding box center [424, 22] width 4 height 4
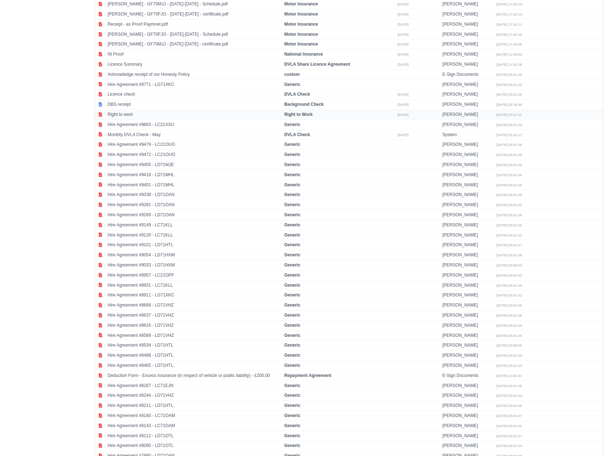
click at [140, 112] on td "Right to work" at bounding box center [194, 115] width 177 height 10
select select "right-to-work"
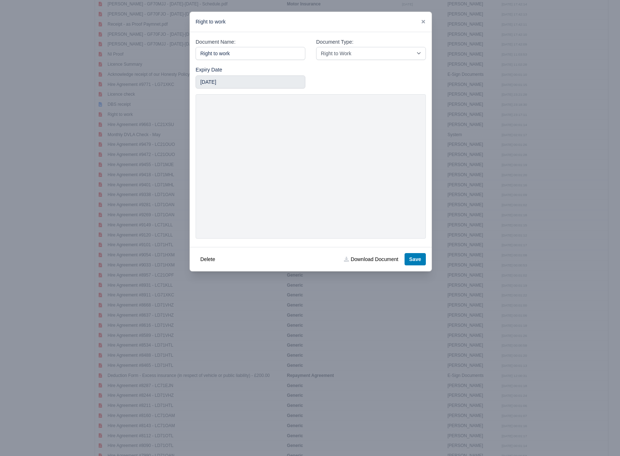
click at [425, 16] on div "Right to work" at bounding box center [311, 22] width 242 height 20
click at [422, 20] on icon at bounding box center [423, 21] width 5 height 5
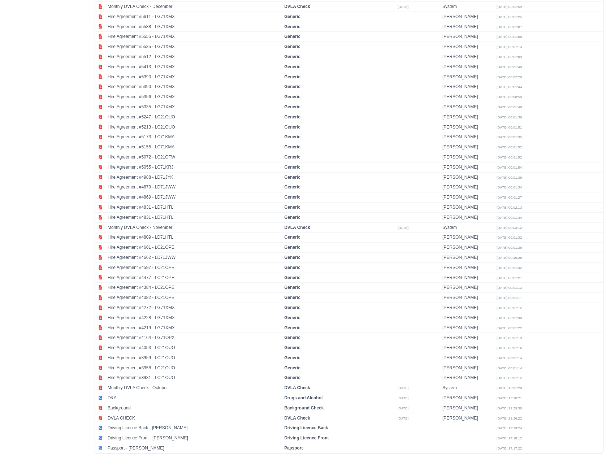
scroll to position [1292, 0]
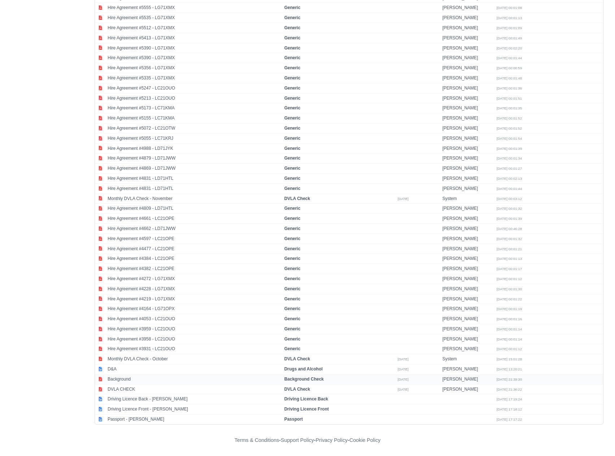
click at [133, 380] on td "Background" at bounding box center [194, 379] width 177 height 10
select select "background-check"
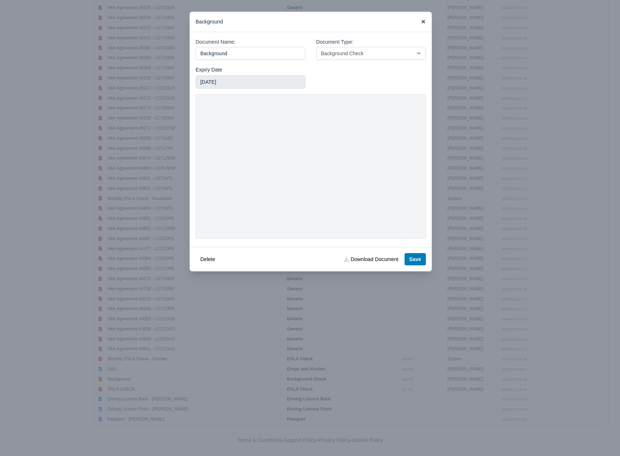
click at [422, 20] on div "Background" at bounding box center [311, 22] width 242 height 20
click at [423, 20] on icon at bounding box center [423, 21] width 5 height 5
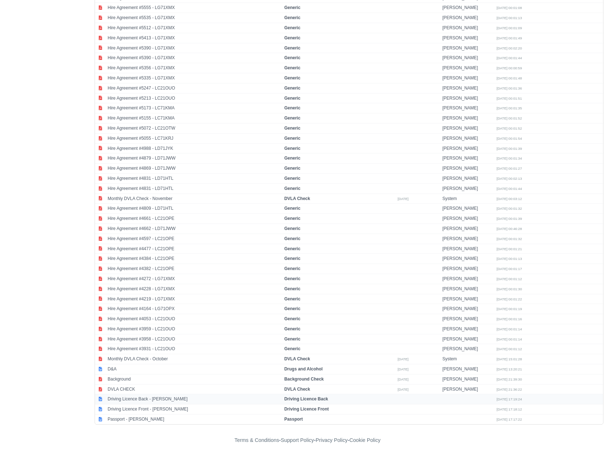
click at [143, 399] on td "Driving Licence Back - Michal Koscielny" at bounding box center [194, 399] width 177 height 10
select select "driving-licence-back"
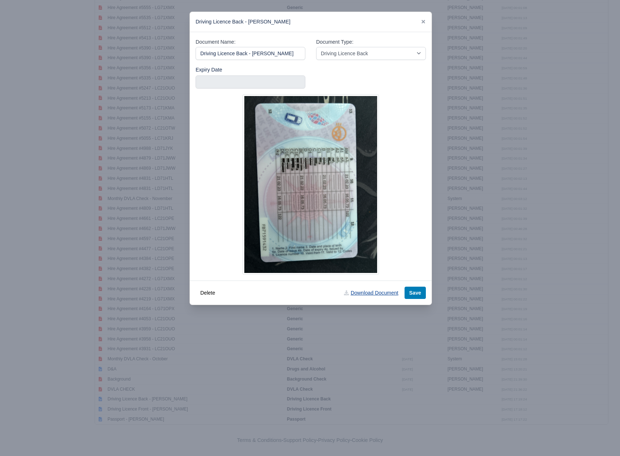
click at [359, 293] on link "Download Document" at bounding box center [371, 293] width 64 height 12
click at [292, 23] on div "Driving Licence Back - Michal Koscielny" at bounding box center [311, 22] width 242 height 20
click at [426, 18] on div "Driving Licence Back - Michal Koscielny" at bounding box center [311, 22] width 242 height 20
click at [424, 22] on icon at bounding box center [424, 22] width 4 height 4
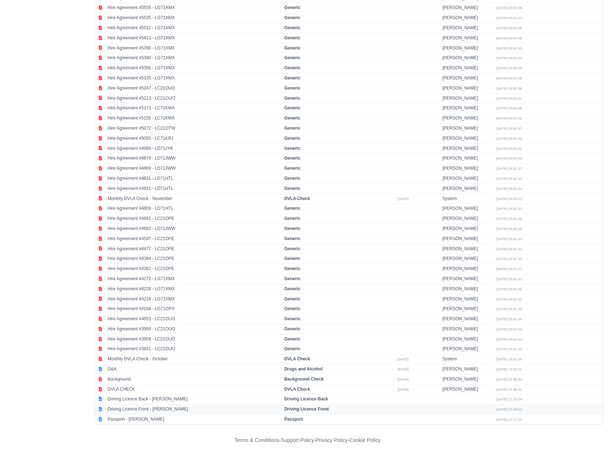
click at [173, 411] on td "Driving Licence Front - Michal Koscielny" at bounding box center [194, 409] width 177 height 10
select select "driving-licence-front"
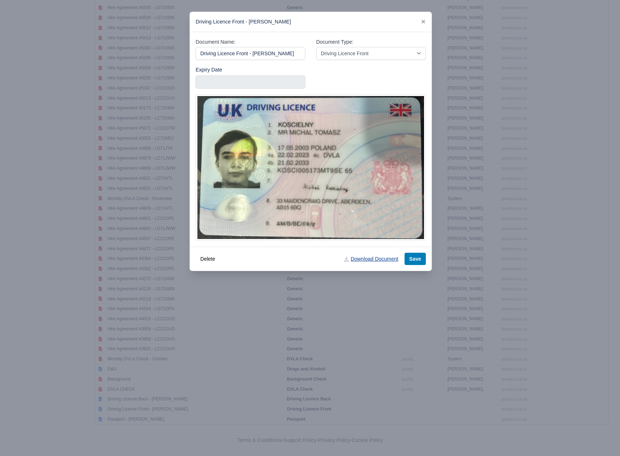
click at [361, 263] on link "Download Document" at bounding box center [371, 259] width 64 height 12
click at [317, 29] on div "Driving Licence Front - Michal Koscielny" at bounding box center [311, 22] width 242 height 20
click at [420, 19] on div "Driving Licence Front - Michal Koscielny" at bounding box center [311, 22] width 242 height 20
click at [421, 17] on div "Driving Licence Front - Michal Koscielny" at bounding box center [311, 22] width 242 height 20
click at [422, 23] on icon at bounding box center [424, 22] width 4 height 4
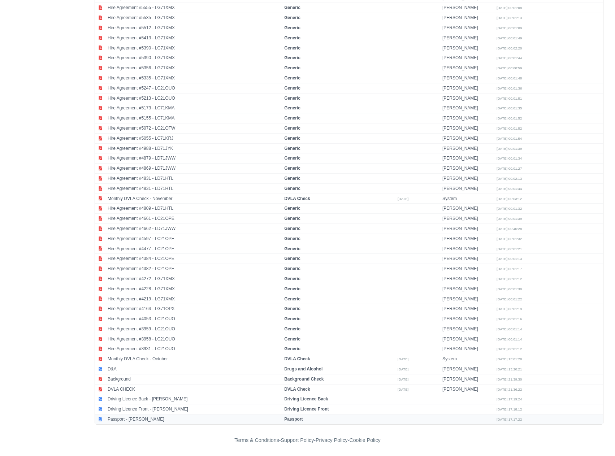
click at [136, 422] on td "Passport - Michal Koscielny" at bounding box center [194, 420] width 177 height 10
select select "passport"
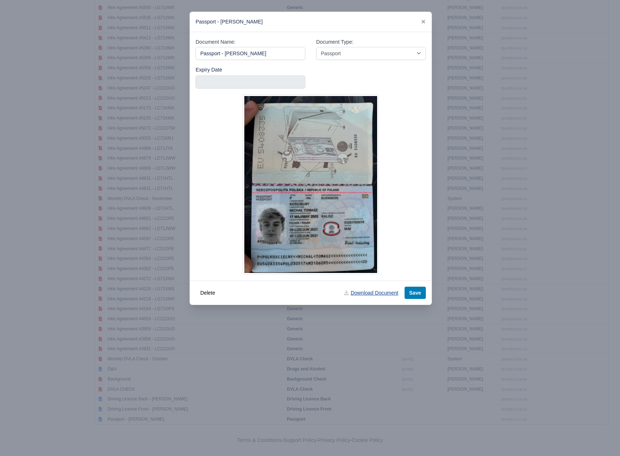
click at [367, 294] on link "Download Document" at bounding box center [371, 293] width 64 height 12
click at [413, 16] on div "Passport - Michal Koscielny" at bounding box center [311, 22] width 242 height 20
click at [424, 24] on icon at bounding box center [423, 21] width 5 height 5
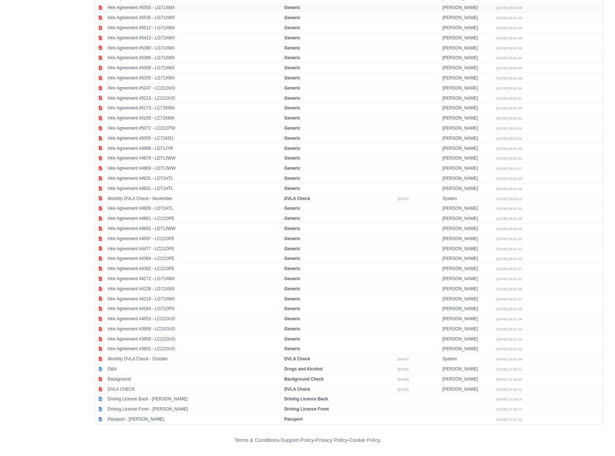
click at [366, 11] on td "Generic" at bounding box center [338, 8] width 113 height 10
select select "generic"
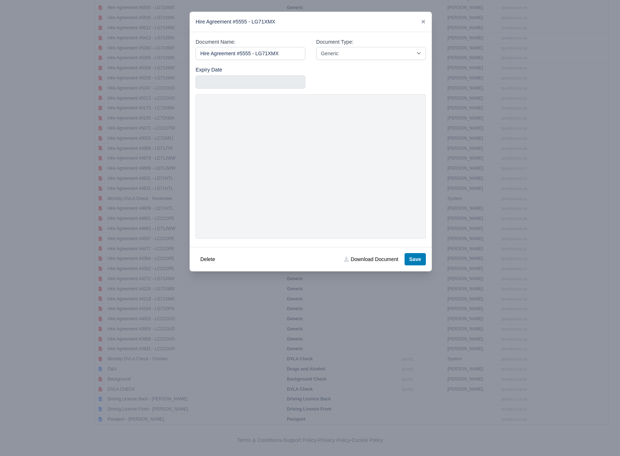
click at [422, 19] on link at bounding box center [423, 22] width 5 height 6
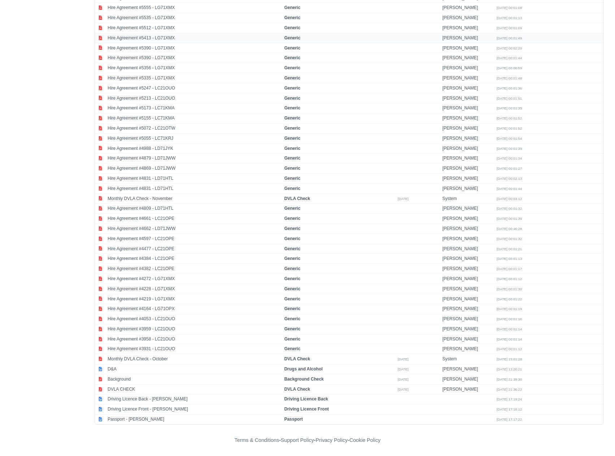
click at [590, 39] on td at bounding box center [576, 38] width 54 height 10
select select "generic"
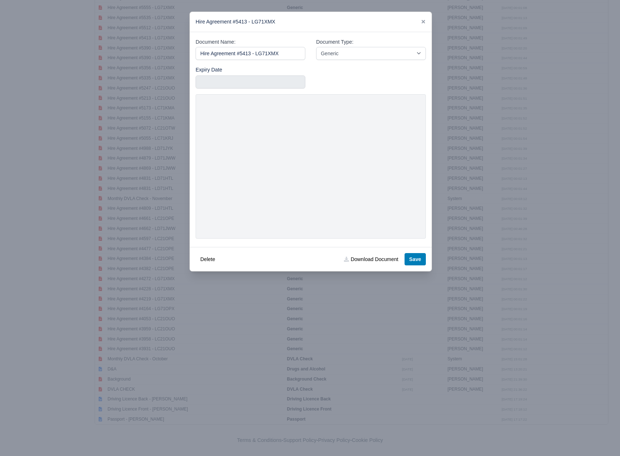
click at [421, 19] on link at bounding box center [423, 22] width 5 height 6
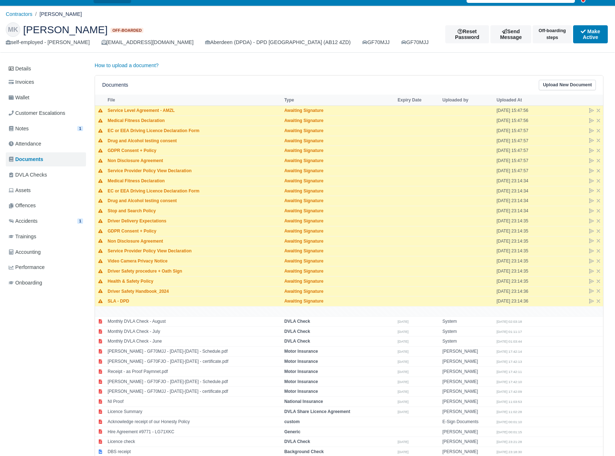
scroll to position [0, 0]
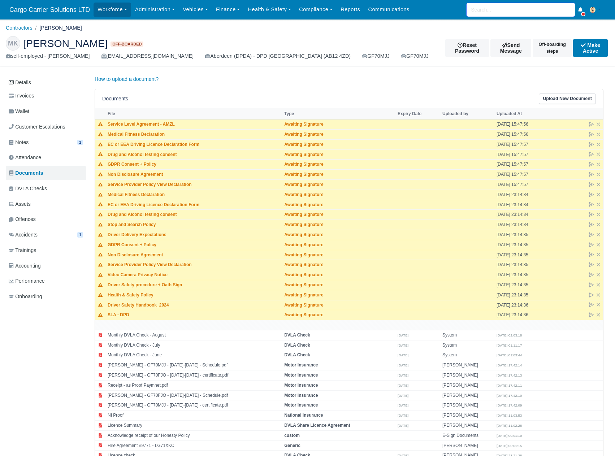
click at [509, 7] on input "search" at bounding box center [521, 10] width 108 height 14
type input "vasy"
type input "vasyl Trembach"
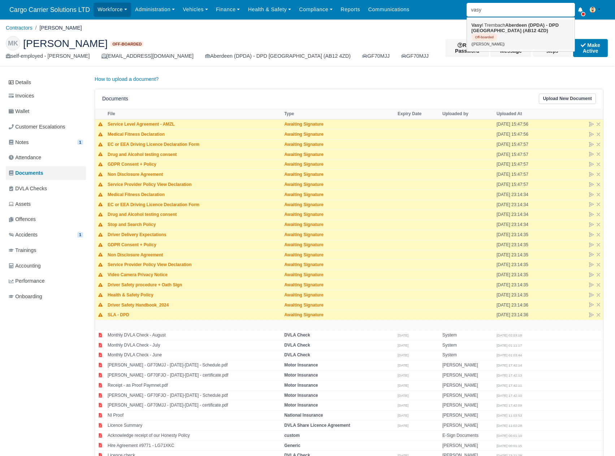
click at [509, 31] on strong "Aberdeen (DPDA) - DPD [GEOGRAPHIC_DATA] (AB12 4ZD)" at bounding box center [514, 27] width 87 height 11
type input "Vasyl Trembach"
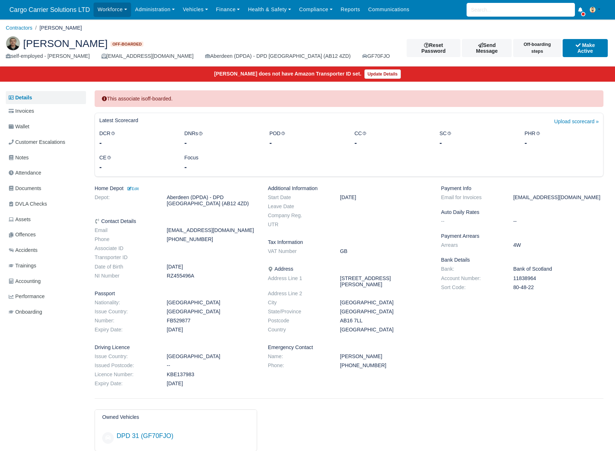
click at [189, 240] on dd "[PHONE_NUMBER]" at bounding box center [211, 239] width 101 height 6
copy dl "[PHONE_NUMBER]"
click at [519, 278] on dd "11838964" at bounding box center [558, 278] width 101 height 6
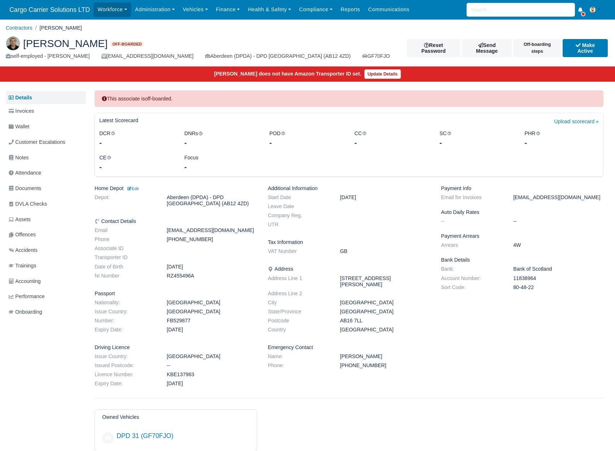
click at [519, 278] on dd "11838964" at bounding box center [558, 278] width 101 height 6
copy dd "11838964"
click at [529, 290] on dd "80-48-22" at bounding box center [558, 287] width 101 height 6
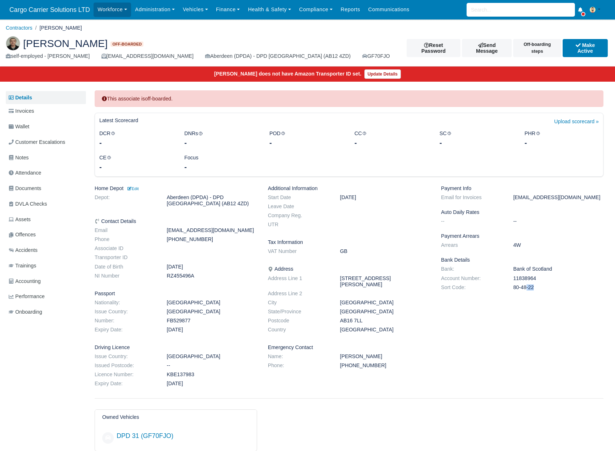
copy div "80-48-22"
click at [492, 19] on div "Workforce Manpower Expiring Documents Leave Requests Daily Attendance Daily Tim…" at bounding box center [352, 9] width 516 height 19
click at [489, 9] on input "search" at bounding box center [521, 10] width 108 height 14
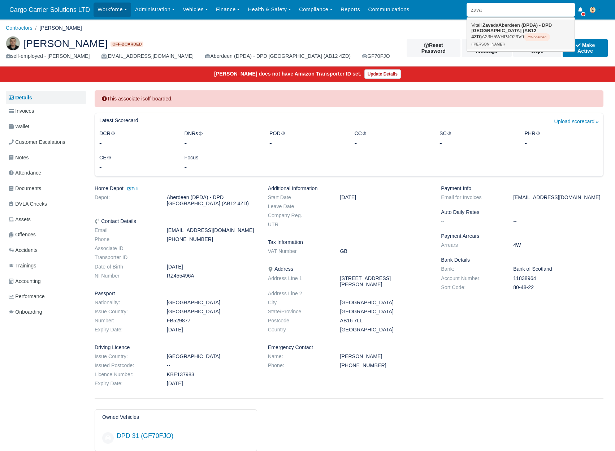
click at [493, 28] on strong "Aberdeen (DPDA) - DPD [GEOGRAPHIC_DATA] (AB12 4ZD)" at bounding box center [511, 30] width 81 height 17
type input "[PERSON_NAME]"
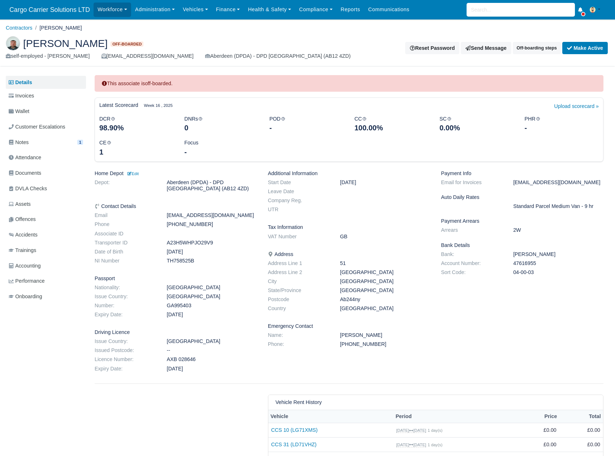
click at [188, 227] on dd "[PHONE_NUMBER]" at bounding box center [211, 224] width 101 height 6
copy dl "[PHONE_NUMBER]"
click at [32, 171] on span "Documents" at bounding box center [25, 173] width 32 height 8
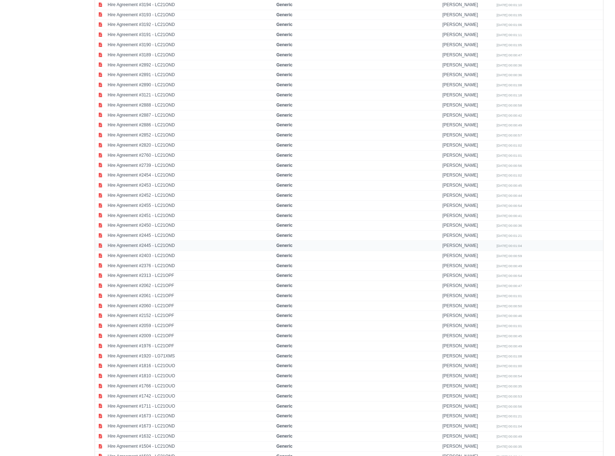
scroll to position [1612, 0]
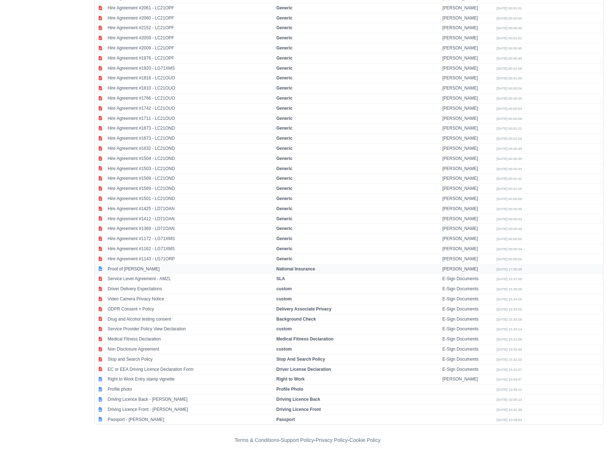
click at [168, 270] on td "Proof of [PERSON_NAME]" at bounding box center [190, 269] width 169 height 10
select select "national-insurance"
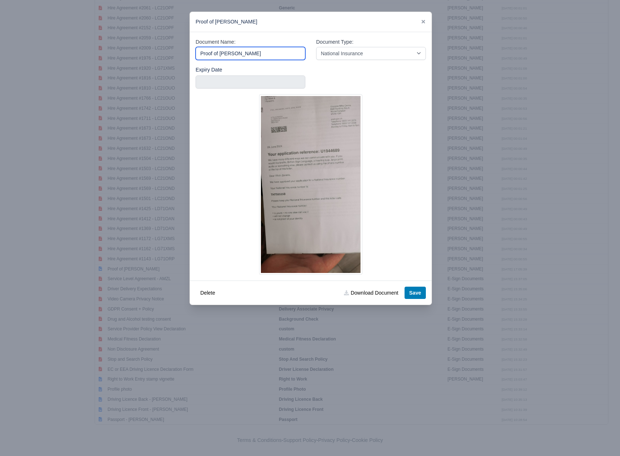
drag, startPoint x: 244, startPoint y: 56, endPoint x: 153, endPoint y: 51, distance: 90.4
click at [153, 51] on div "​ Proof of NINO Document Name: Proof of NINO Document Type: -- Accounting Engag…" at bounding box center [310, 228] width 620 height 456
click at [376, 294] on link "Download Document" at bounding box center [371, 293] width 64 height 12
click at [425, 22] on icon at bounding box center [423, 21] width 5 height 5
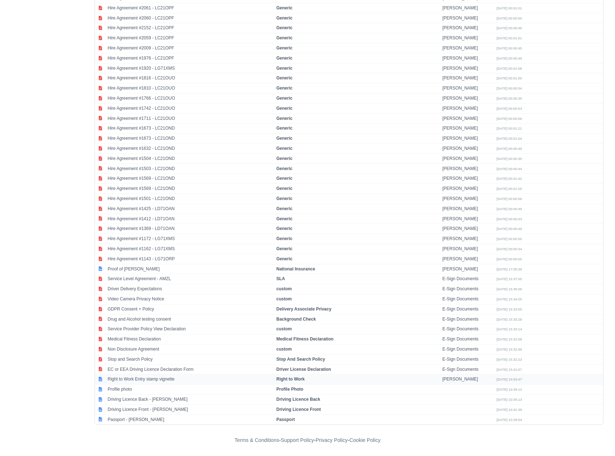
click at [147, 379] on td "Right to Work Entry stamp vignette" at bounding box center [190, 379] width 169 height 10
select select "right-to-work"
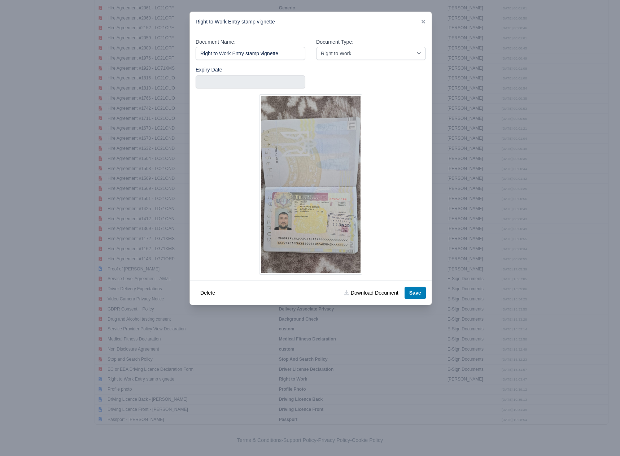
drag, startPoint x: 284, startPoint y: 50, endPoint x: 177, endPoint y: 48, distance: 106.9
click at [177, 48] on div "​ Right to Work Entry stamp vignette Document Name: Right to Work Entry stamp v…" at bounding box center [310, 228] width 620 height 456
click at [365, 291] on link "Download Document" at bounding box center [371, 293] width 64 height 12
click at [427, 19] on div "Right to Work Entry stamp vignette" at bounding box center [311, 22] width 242 height 20
click at [421, 20] on icon at bounding box center [423, 21] width 5 height 5
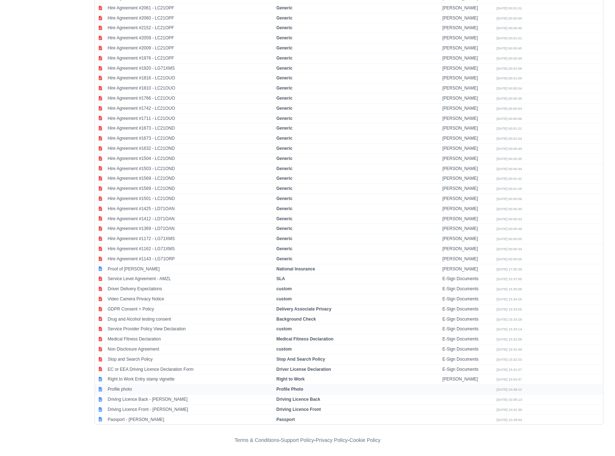
click at [126, 390] on td "Profile photo" at bounding box center [190, 390] width 169 height 10
select select "profile"
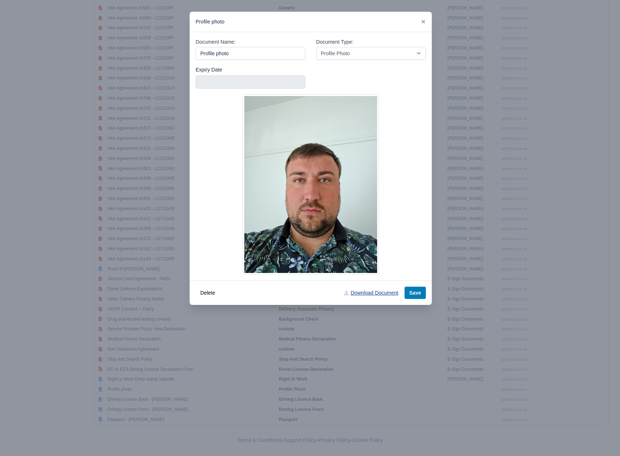
click at [366, 296] on link "Download Document" at bounding box center [371, 293] width 64 height 12
click at [424, 22] on icon at bounding box center [424, 22] width 4 height 4
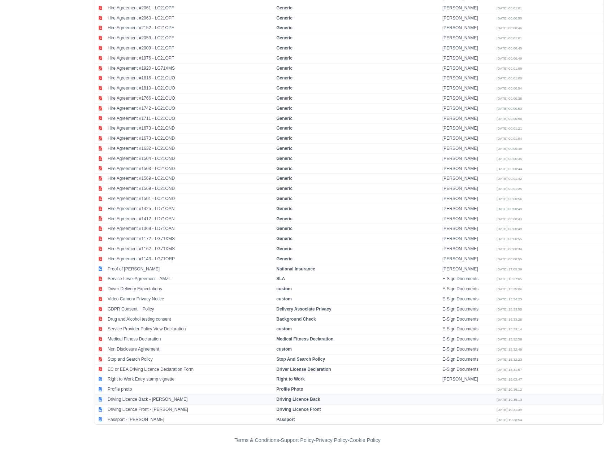
click at [136, 400] on td "Driving Licence Back - Vitalii Zavada" at bounding box center [190, 399] width 169 height 10
select select "driving-licence-back"
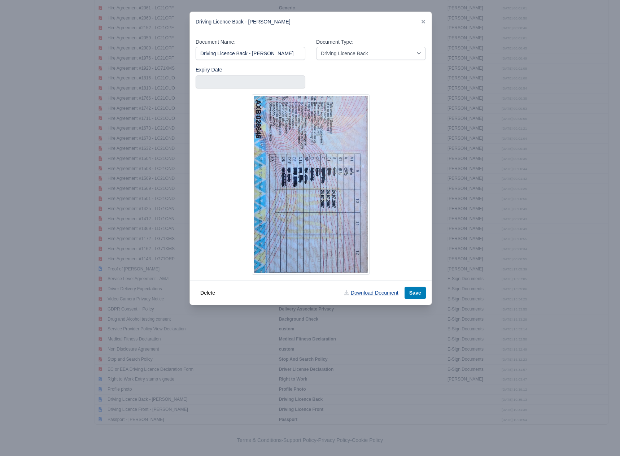
click at [360, 289] on link "Download Document" at bounding box center [371, 293] width 64 height 12
click at [423, 21] on icon at bounding box center [424, 22] width 4 height 4
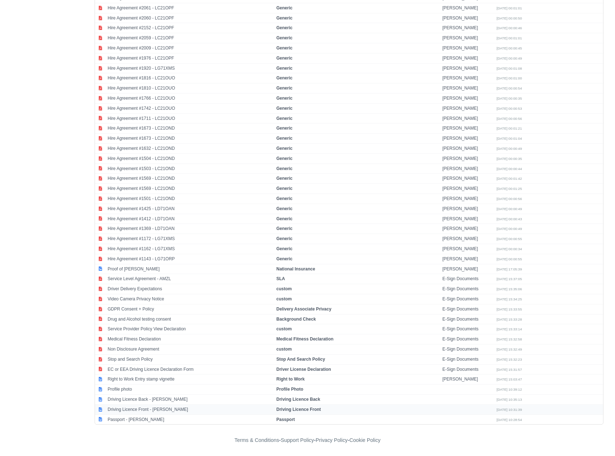
click at [174, 407] on td "Driving Licence Front - Vitalii Zavada" at bounding box center [190, 409] width 169 height 10
select select "driving-licence-front"
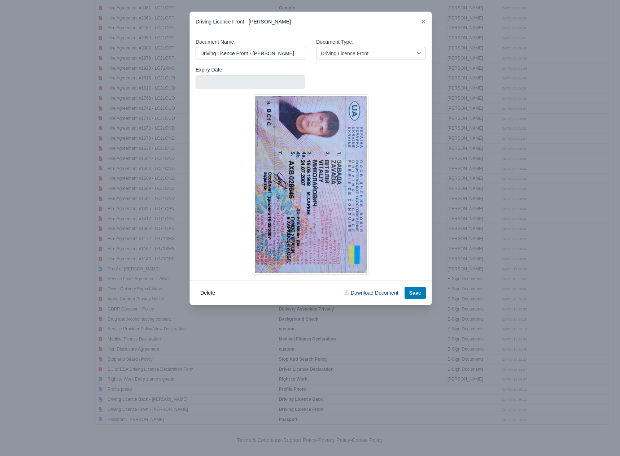
click at [373, 294] on link "Download Document" at bounding box center [371, 293] width 64 height 12
click at [422, 20] on icon at bounding box center [423, 21] width 5 height 5
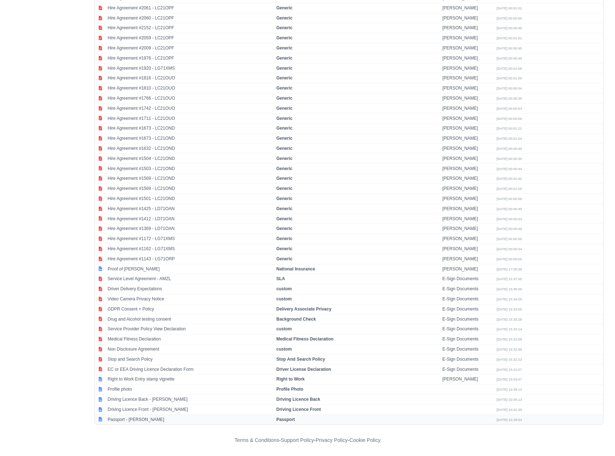
click at [164, 423] on td "Passport - Vitalii Zavada" at bounding box center [190, 420] width 169 height 10
select select "passport"
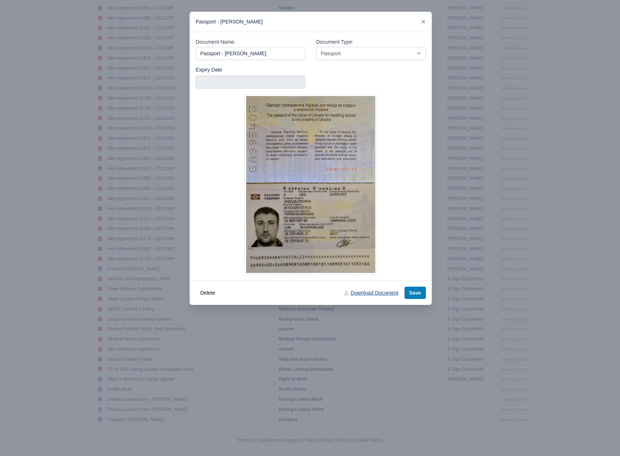
click at [388, 294] on link "Download Document" at bounding box center [371, 293] width 64 height 12
click at [422, 21] on icon at bounding box center [424, 22] width 4 height 4
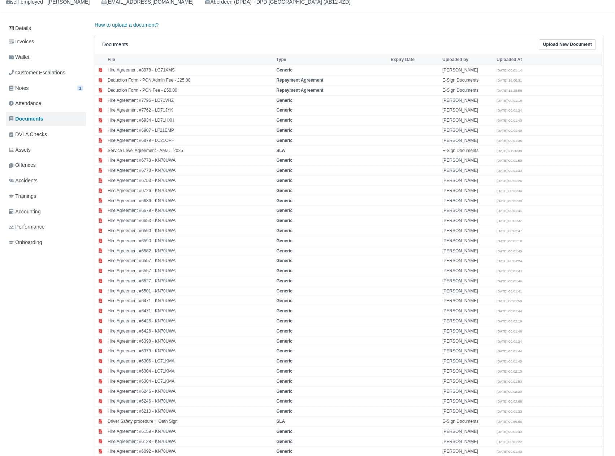
scroll to position [0, 0]
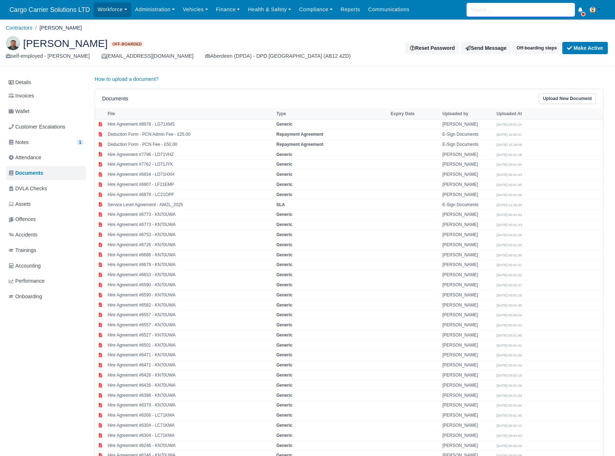
click at [501, 10] on input "search" at bounding box center [521, 10] width 108 height 14
drag, startPoint x: 500, startPoint y: 15, endPoint x: 438, endPoint y: 16, distance: 62.5
click at [438, 16] on div "Workforce Manpower Expiring Documents Leave Requests Daily Attendance Daily Tim…" at bounding box center [352, 9] width 516 height 19
type input "volo"
click at [109, 5] on link "Workforce" at bounding box center [113, 10] width 38 height 14
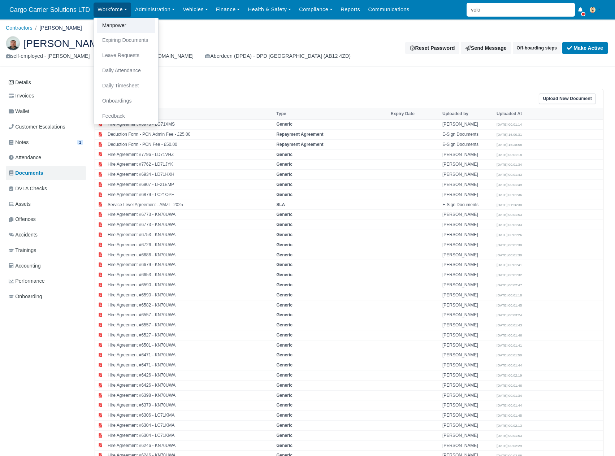
click at [107, 22] on link "Manpower" at bounding box center [126, 25] width 58 height 15
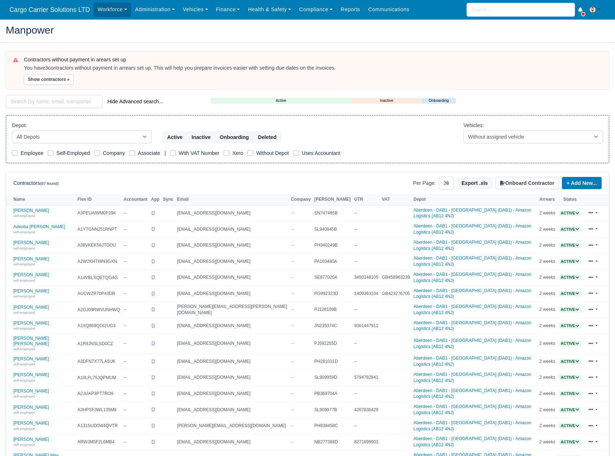
select select "25"
click at [34, 99] on input "search" at bounding box center [54, 101] width 97 height 13
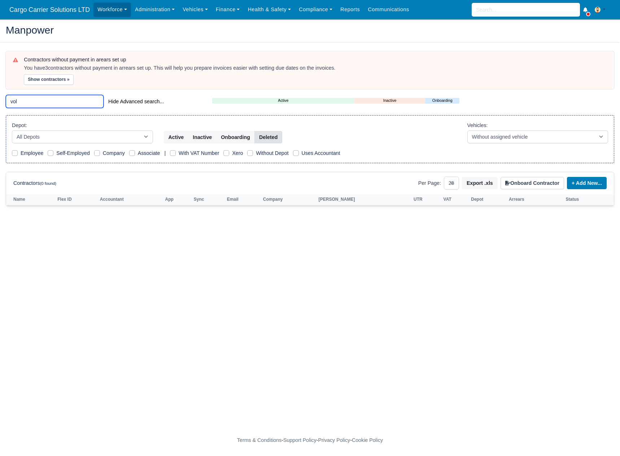
type input "vol"
click at [272, 139] on button "Deleted" at bounding box center [269, 137] width 28 height 12
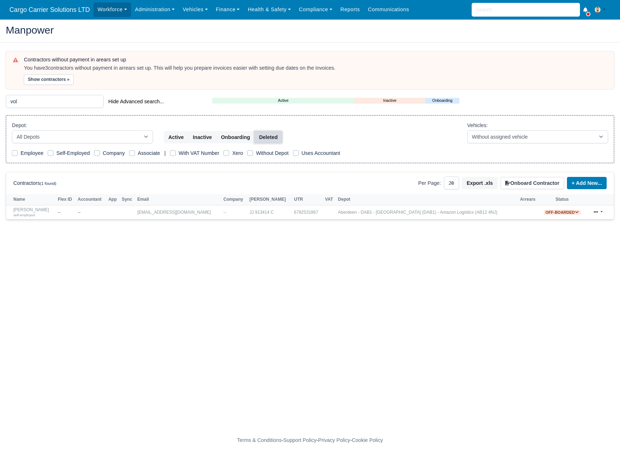
click at [272, 139] on button "Deleted" at bounding box center [269, 137] width 28 height 12
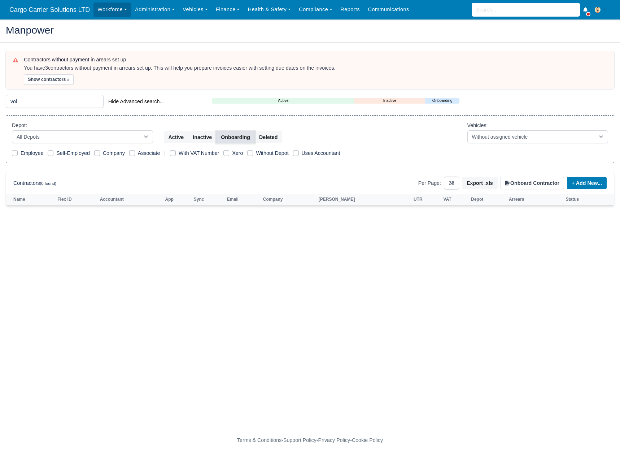
click at [237, 133] on button "Onboarding" at bounding box center [235, 137] width 39 height 12
click at [200, 133] on button "Inactive" at bounding box center [202, 137] width 29 height 12
click at [175, 133] on button "Active" at bounding box center [176, 137] width 25 height 12
click at [69, 103] on input "vol" at bounding box center [55, 101] width 98 height 13
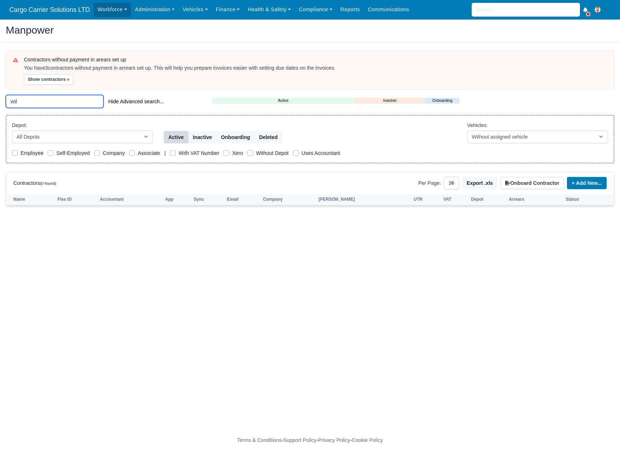
click at [98, 101] on input "vol" at bounding box center [55, 101] width 98 height 13
click at [97, 99] on input "vol" at bounding box center [55, 101] width 98 height 13
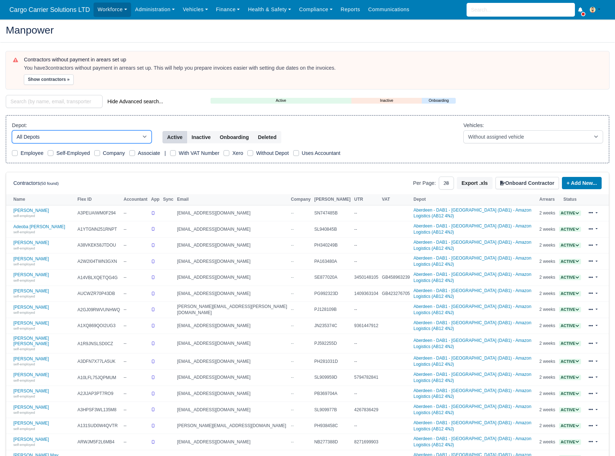
click at [58, 135] on select "All Depots [GEOGRAPHIC_DATA] - [GEOGRAPHIC_DATA] - [GEOGRAPHIC_DATA] (DAB1) - A…" at bounding box center [82, 136] width 140 height 13
select select "5"
click at [12, 130] on select "All Depots [GEOGRAPHIC_DATA] - [GEOGRAPHIC_DATA] - [GEOGRAPHIC_DATA] (DAB1) - A…" at bounding box center [82, 136] width 140 height 13
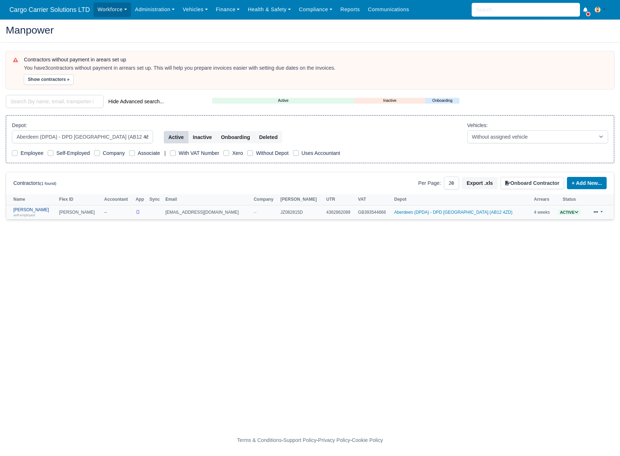
click at [56, 211] on link "[PERSON_NAME] self-employed" at bounding box center [34, 212] width 42 height 10
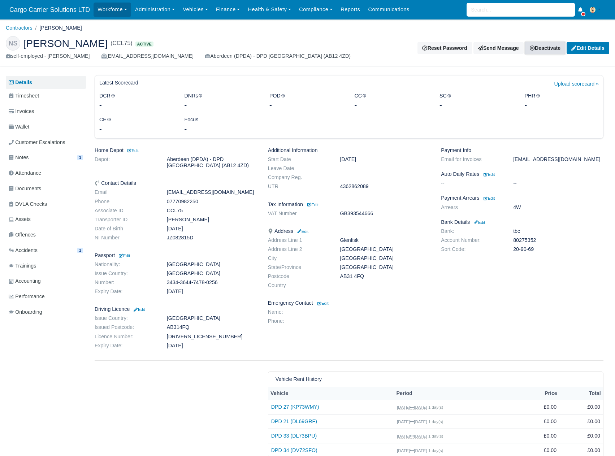
click at [555, 45] on link "Deactivate" at bounding box center [545, 48] width 40 height 12
click at [529, 84] on link "Off-board" at bounding box center [533, 84] width 64 height 11
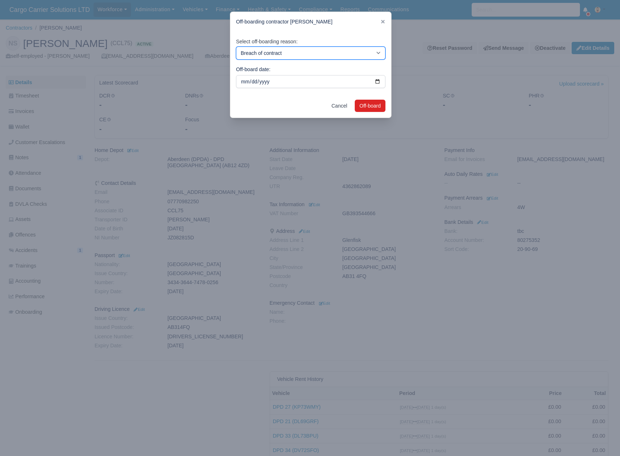
click at [292, 52] on select "Breach of contract Personal decision Too many parcels Heavy routes Another comp…" at bounding box center [310, 53] width 149 height 13
select select "personal-decision"
click at [236, 47] on select "Breach of contract Personal decision Too many parcels Heavy routes Another comp…" at bounding box center [310, 53] width 149 height 13
click at [370, 107] on button "Off-board" at bounding box center [370, 106] width 31 height 12
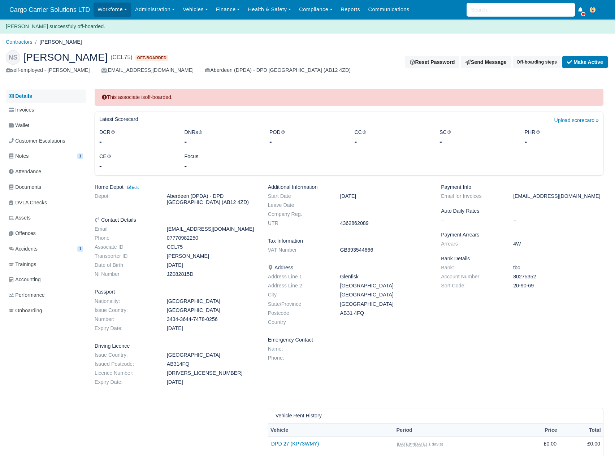
click at [40, 93] on link "Details" at bounding box center [46, 96] width 80 height 13
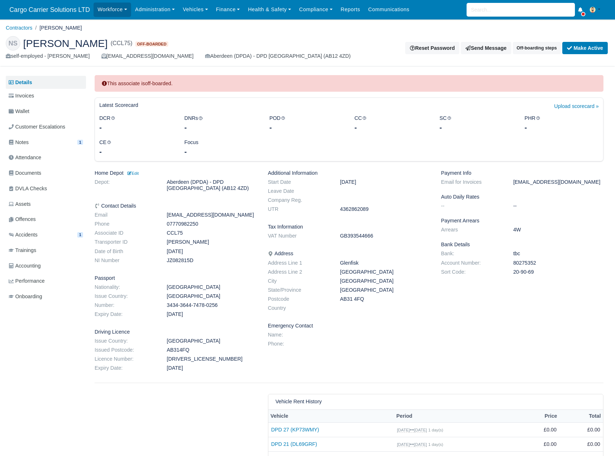
click at [18, 31] on li "Contractors" at bounding box center [19, 28] width 27 height 8
click at [185, 10] on link "Vehicles" at bounding box center [195, 10] width 33 height 14
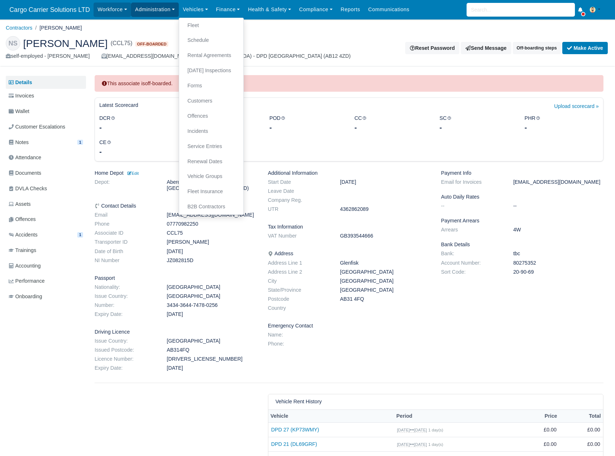
click at [148, 10] on link "Administration" at bounding box center [155, 10] width 48 height 14
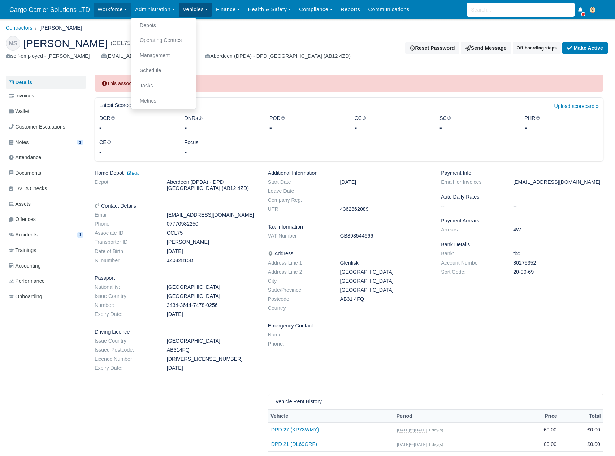
click at [209, 9] on link "Vehicles" at bounding box center [195, 10] width 33 height 14
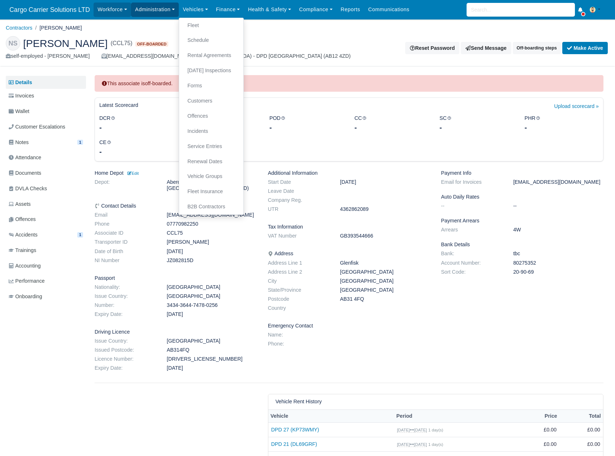
click at [156, 10] on link "Administration" at bounding box center [155, 10] width 48 height 14
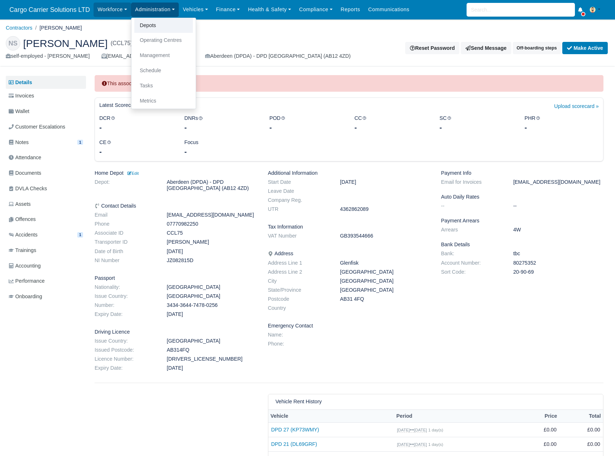
click at [155, 25] on link "Depots" at bounding box center [163, 25] width 58 height 15
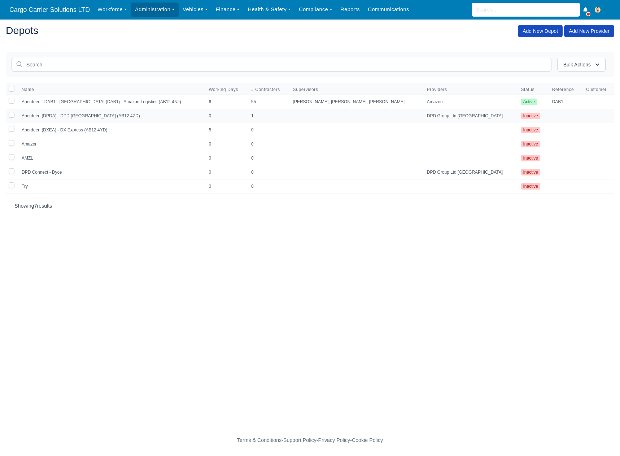
click at [62, 113] on td "Aberdeen (DPDA) - DPD [GEOGRAPHIC_DATA] (AB12 4ZD)" at bounding box center [110, 116] width 187 height 14
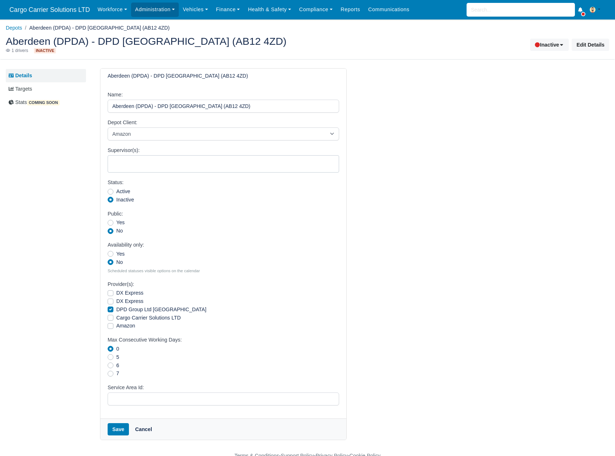
select select
click at [28, 90] on link "Targets" at bounding box center [46, 88] width 80 height 13
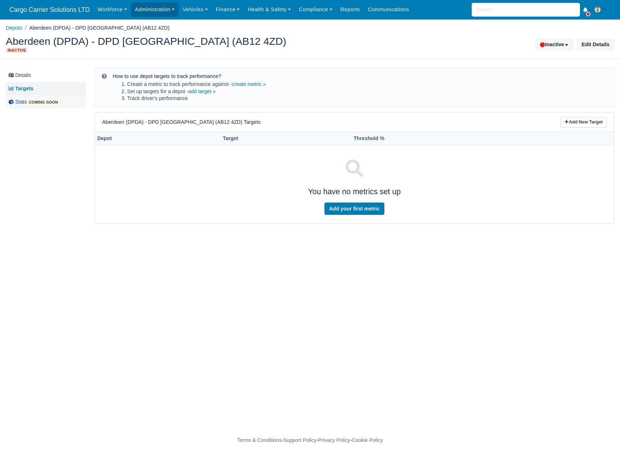
click at [26, 101] on link "Stats coming soon" at bounding box center [46, 101] width 80 height 13
click at [29, 72] on link "Details" at bounding box center [46, 75] width 80 height 13
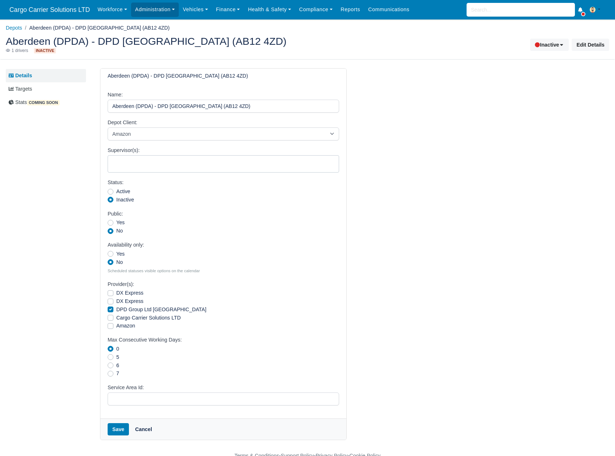
select select
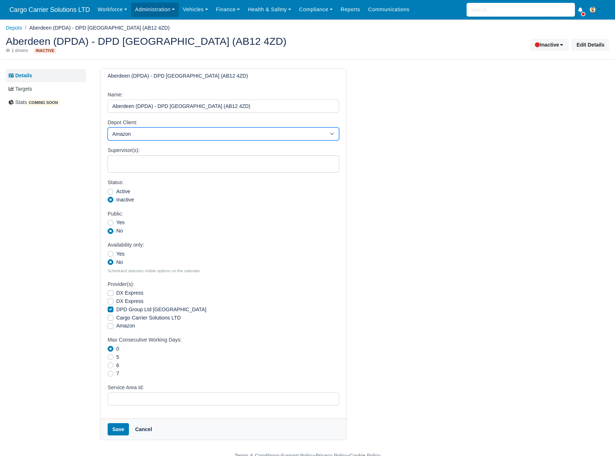
click at [140, 136] on select "DX Express DX Express DPD Group Ltd UK Cargo Carrier Solutions LTD Amazon" at bounding box center [223, 133] width 231 height 13
select select "Aberdeen (DPDA) - DPD [GEOGRAPHIC_DATA] (AB12 4ZD)"
click at [108, 127] on select "DX Express DX Express DPD Group Ltd UK Cargo Carrier Solutions LTD Amazon" at bounding box center [223, 133] width 231 height 13
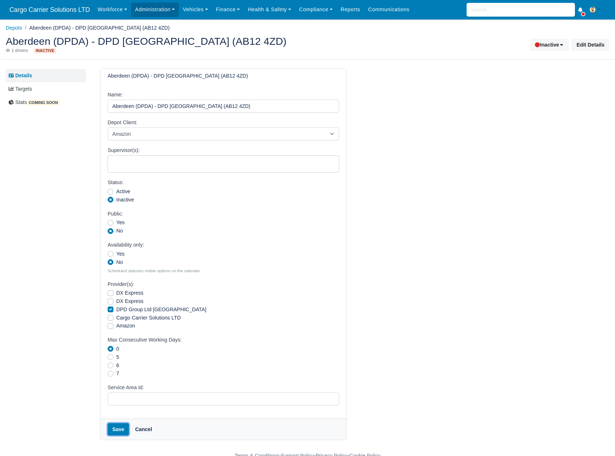
click at [118, 429] on button "Save" at bounding box center [118, 429] width 21 height 12
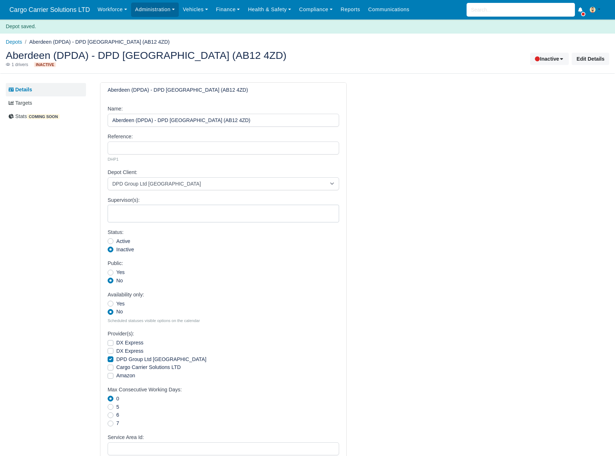
select select
click at [22, 64] on div "1 drivers" at bounding box center [17, 65] width 22 height 6
click at [16, 47] on div "Aberdeen (DPDA) - DPD [GEOGRAPHIC_DATA] (AB12 4ZD) 1 drivers Inactive Inactive …" at bounding box center [307, 58] width 614 height 29
click at [15, 40] on link "Depots" at bounding box center [14, 42] width 16 height 6
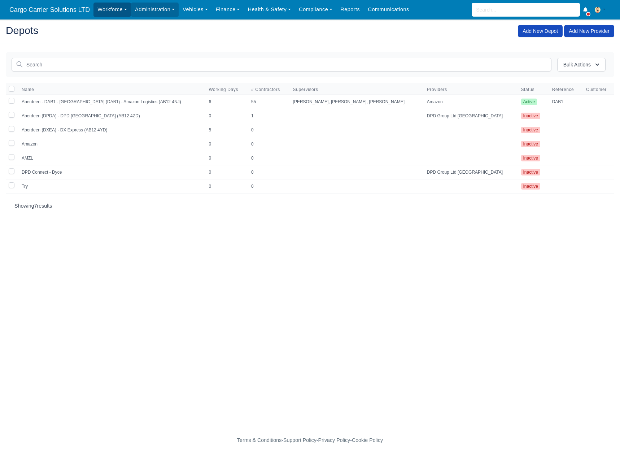
click at [99, 10] on link "Workforce" at bounding box center [113, 10] width 38 height 14
click at [106, 21] on link "Manpower" at bounding box center [126, 25] width 58 height 15
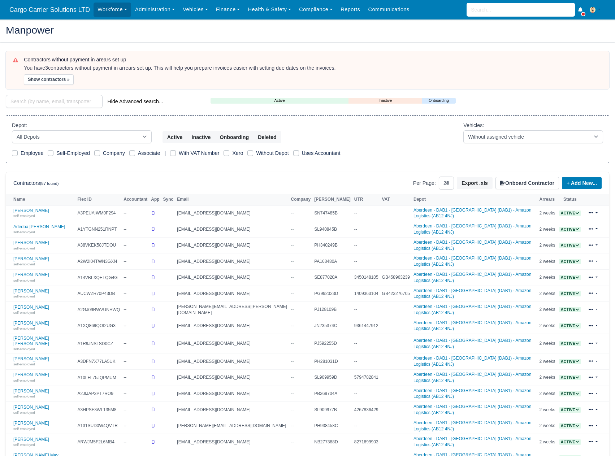
select select "25"
click at [49, 137] on select "All Depots [GEOGRAPHIC_DATA] - [GEOGRAPHIC_DATA] - [GEOGRAPHIC_DATA] (DAB1) - A…" at bounding box center [82, 136] width 140 height 13
select select "5"
click at [12, 130] on select "All Depots [GEOGRAPHIC_DATA] - [GEOGRAPHIC_DATA] - [GEOGRAPHIC_DATA] (DAB1) - A…" at bounding box center [82, 136] width 140 height 13
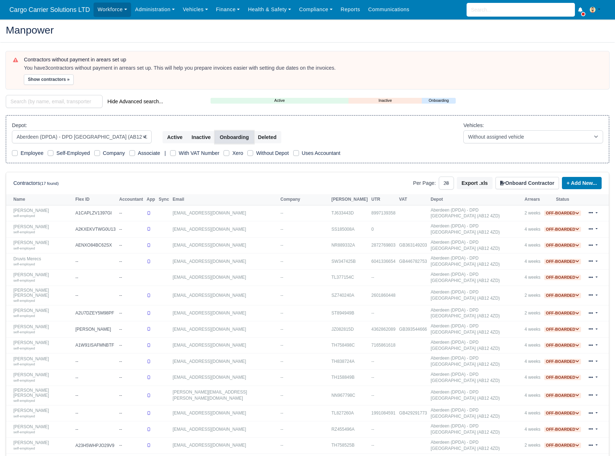
click at [234, 136] on button "Onboarding" at bounding box center [234, 137] width 39 height 12
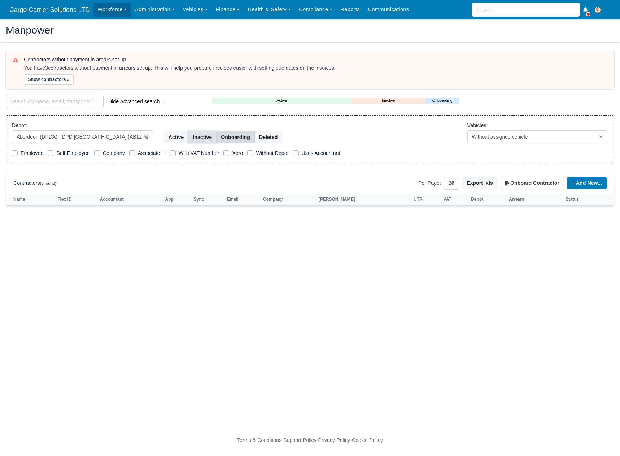
click at [199, 135] on button "Inactive" at bounding box center [202, 137] width 29 height 12
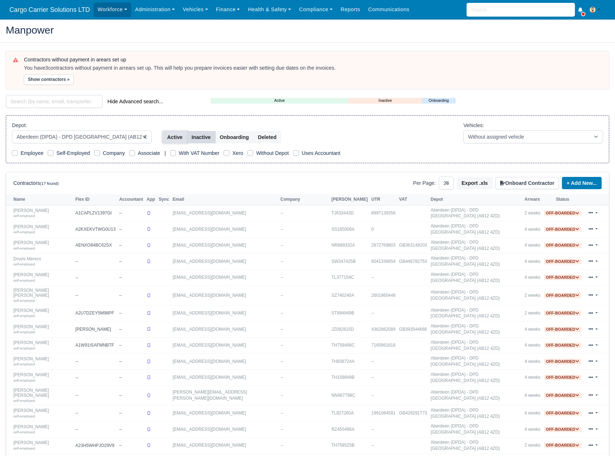
click at [174, 135] on button "Active" at bounding box center [174, 137] width 25 height 12
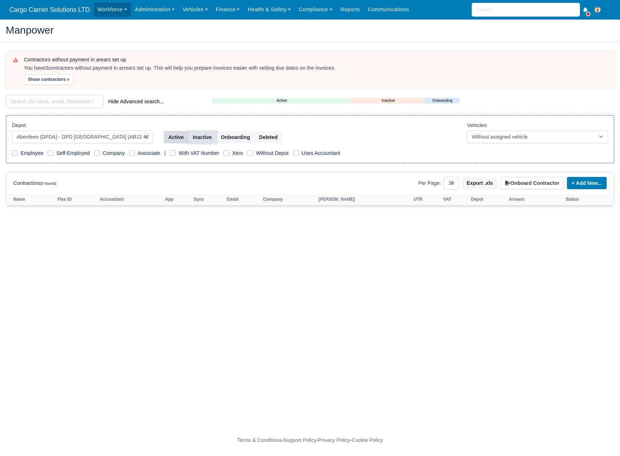
click at [197, 134] on button "Inactive" at bounding box center [202, 137] width 29 height 12
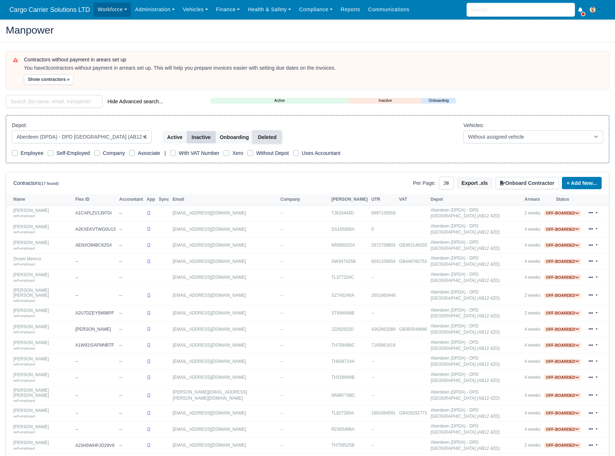
click at [263, 134] on button "Deleted" at bounding box center [267, 137] width 28 height 12
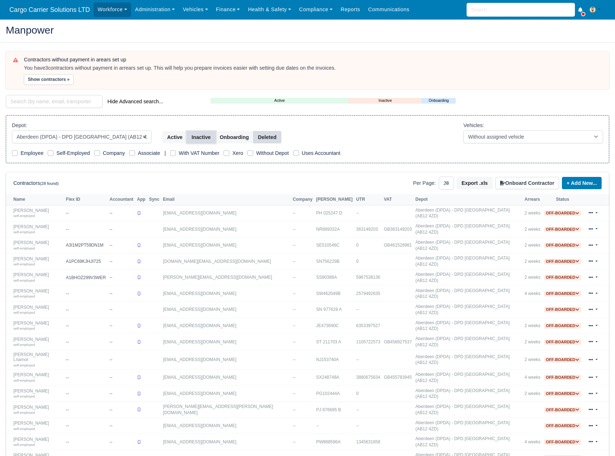
click at [198, 135] on button "Inactive" at bounding box center [201, 137] width 29 height 12
click at [269, 136] on button "Deleted" at bounding box center [267, 137] width 28 height 12
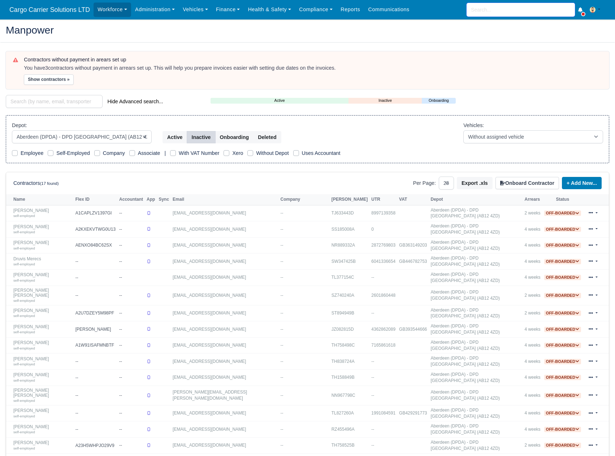
click at [494, 12] on input "search" at bounding box center [521, 10] width 108 height 14
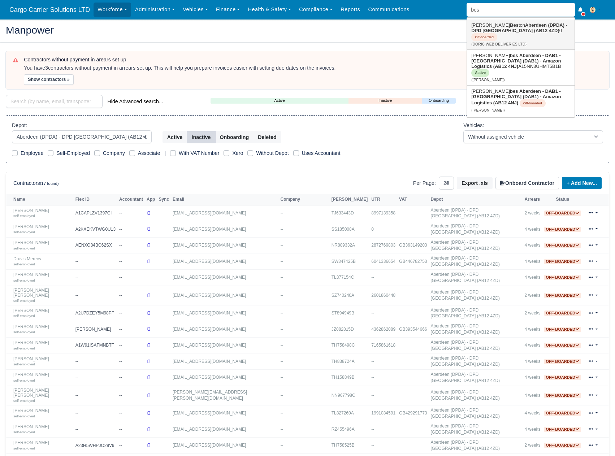
click at [498, 31] on strong "Aberdeen (DPDA) - DPD [GEOGRAPHIC_DATA] (AB12 4ZD)" at bounding box center [519, 27] width 96 height 11
type input "[PERSON_NAME]"
